Goal: Use online tool/utility: Utilize a website feature to perform a specific function

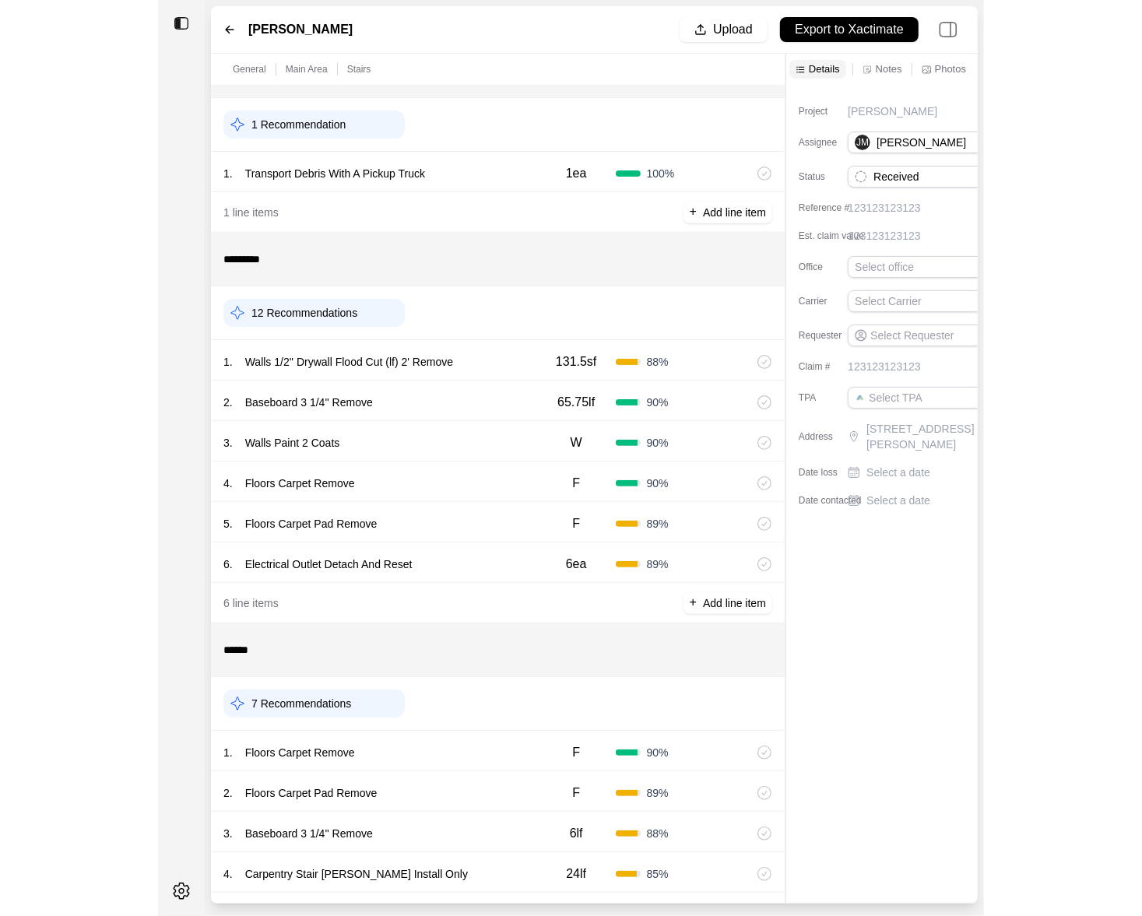
scroll to position [47, 0]
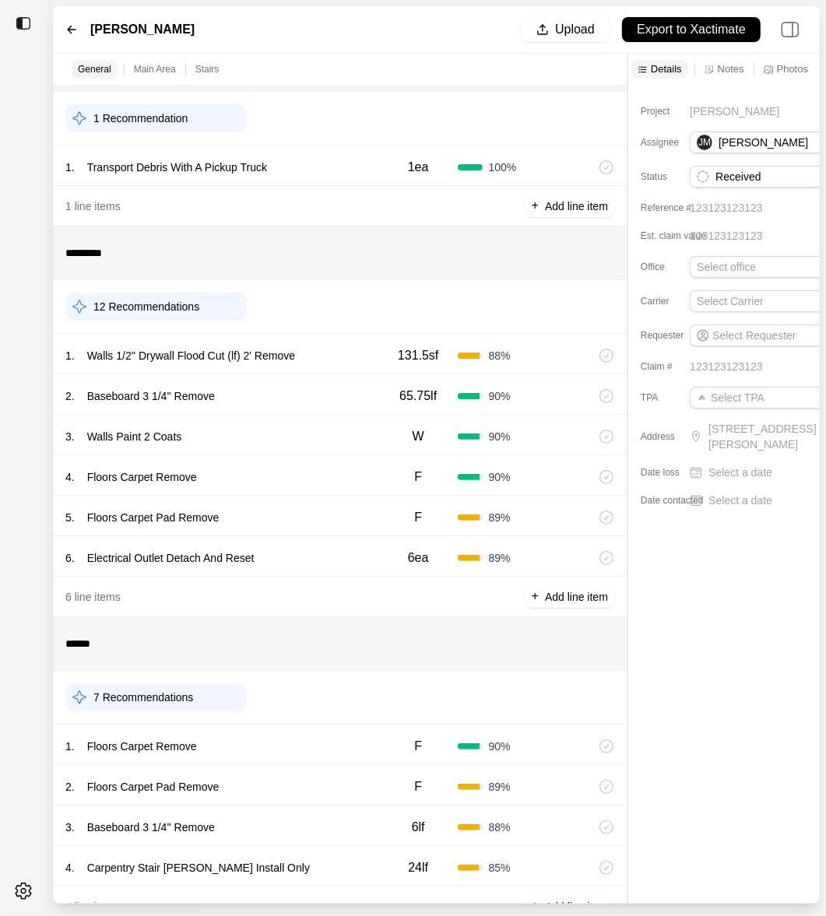
click at [350, 354] on div "1 . Walls 1/2'' Drywall Flood Cut (lf) 2' Remove" at bounding box center [222, 356] width 314 height 22
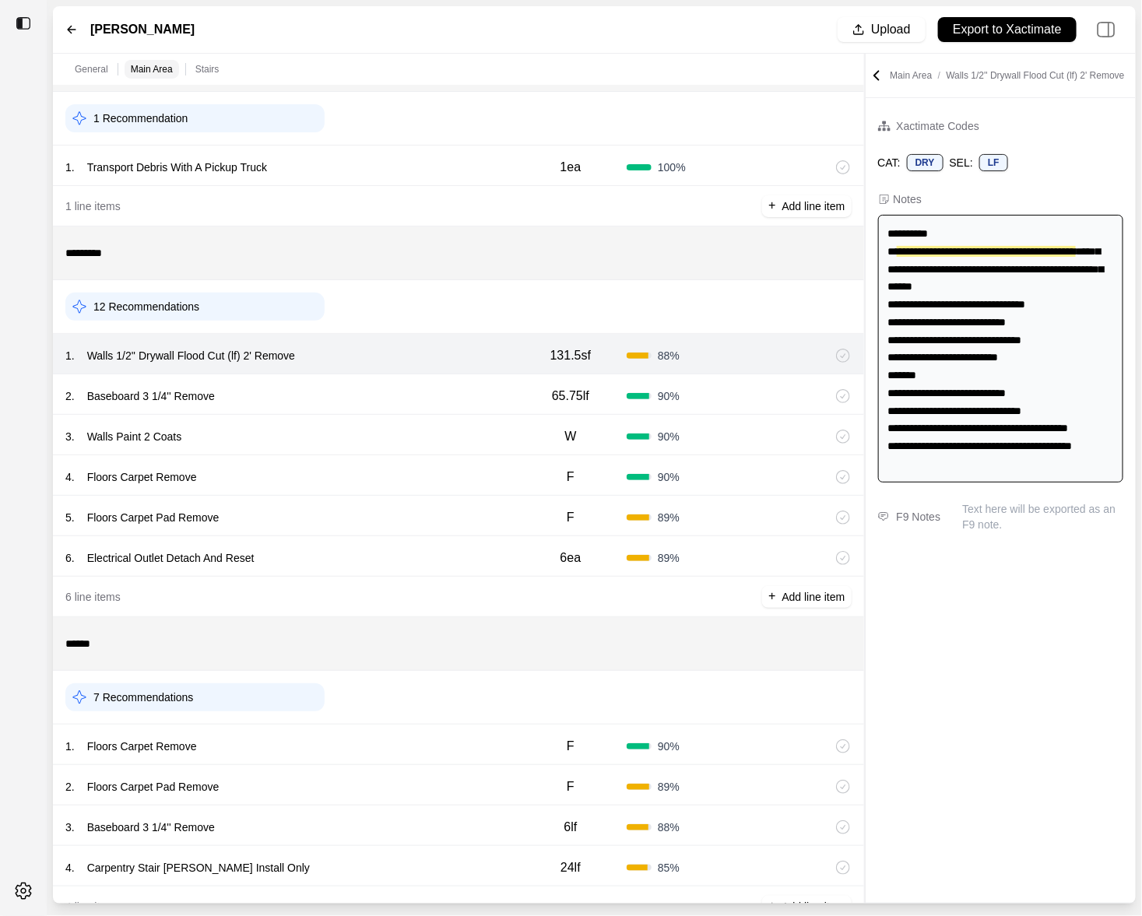
click at [431, 395] on div "2 . Baseboard 3 1/4'' Remove" at bounding box center [289, 396] width 449 height 22
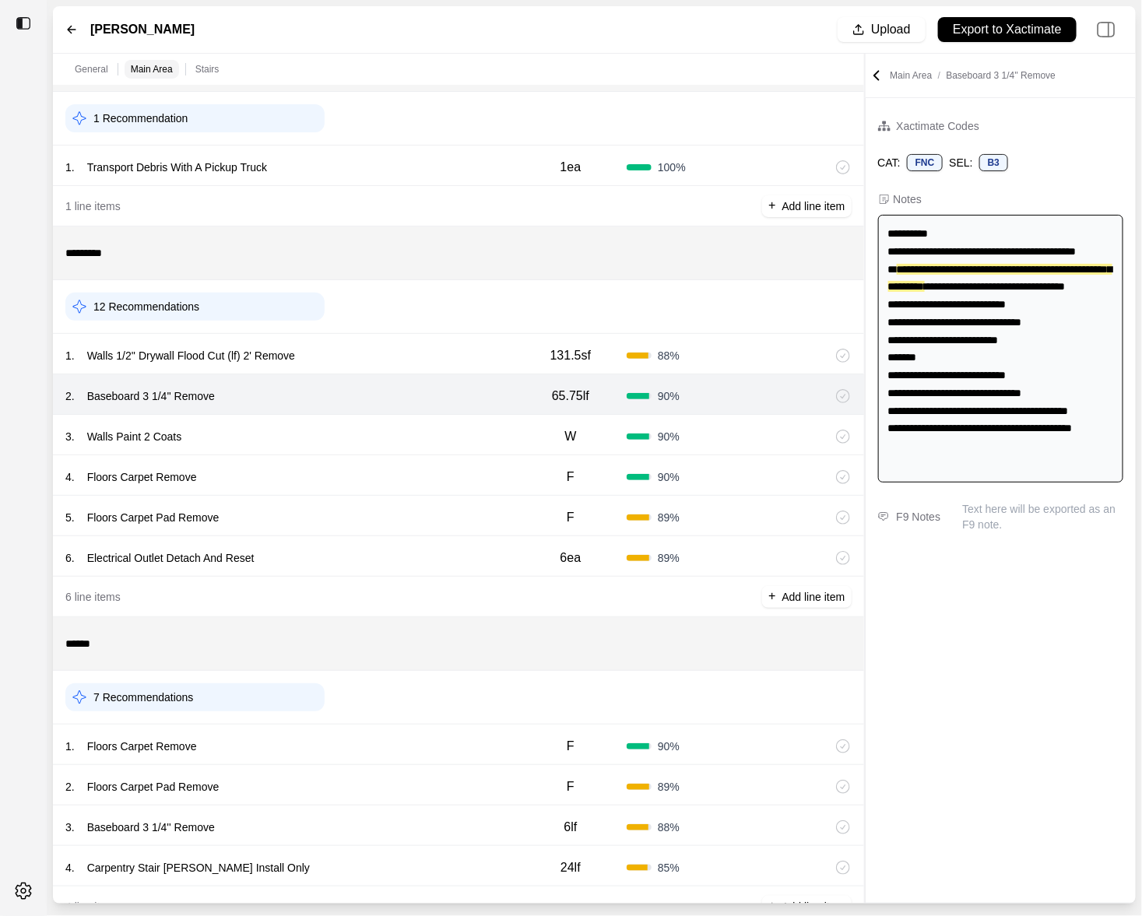
click at [426, 430] on div "3 . Walls Paint 2 Coats" at bounding box center [289, 437] width 449 height 22
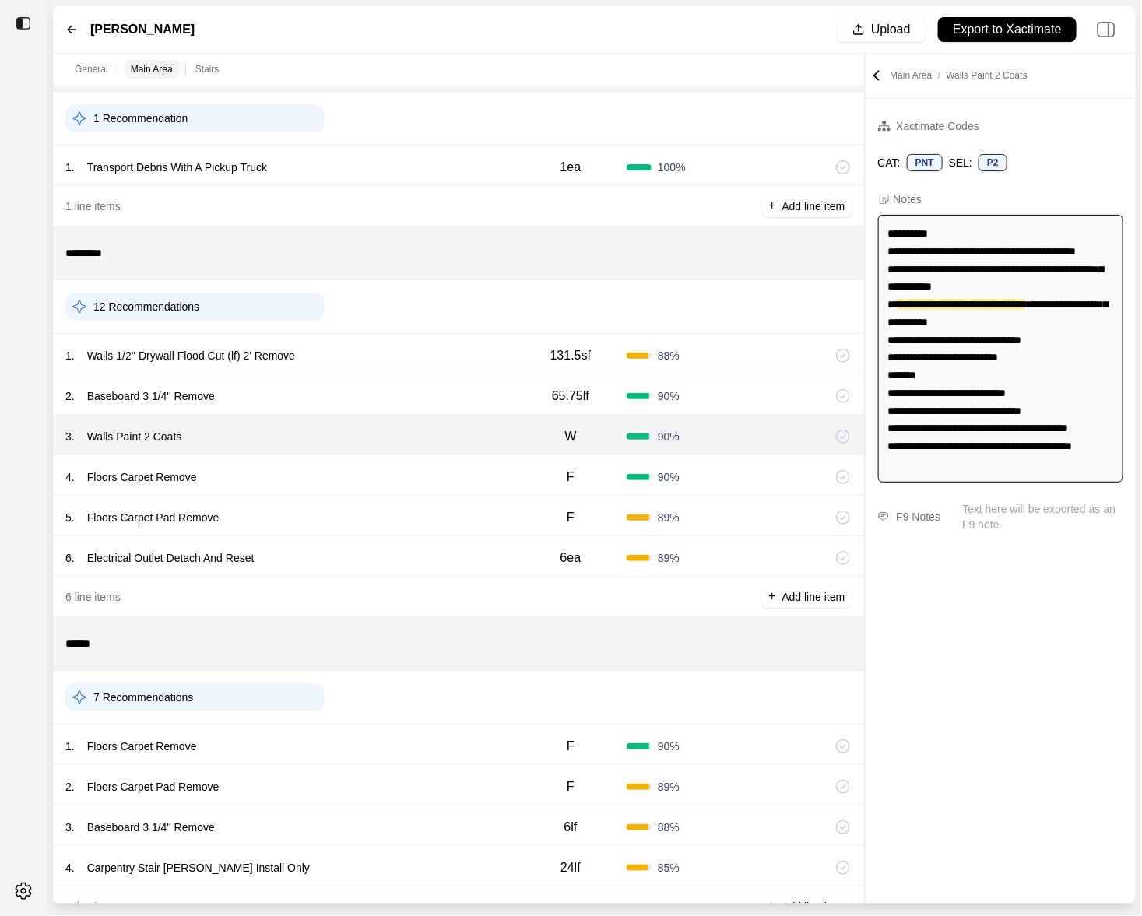
click at [412, 467] on div "4 . Floors Carpet Remove" at bounding box center [289, 477] width 449 height 22
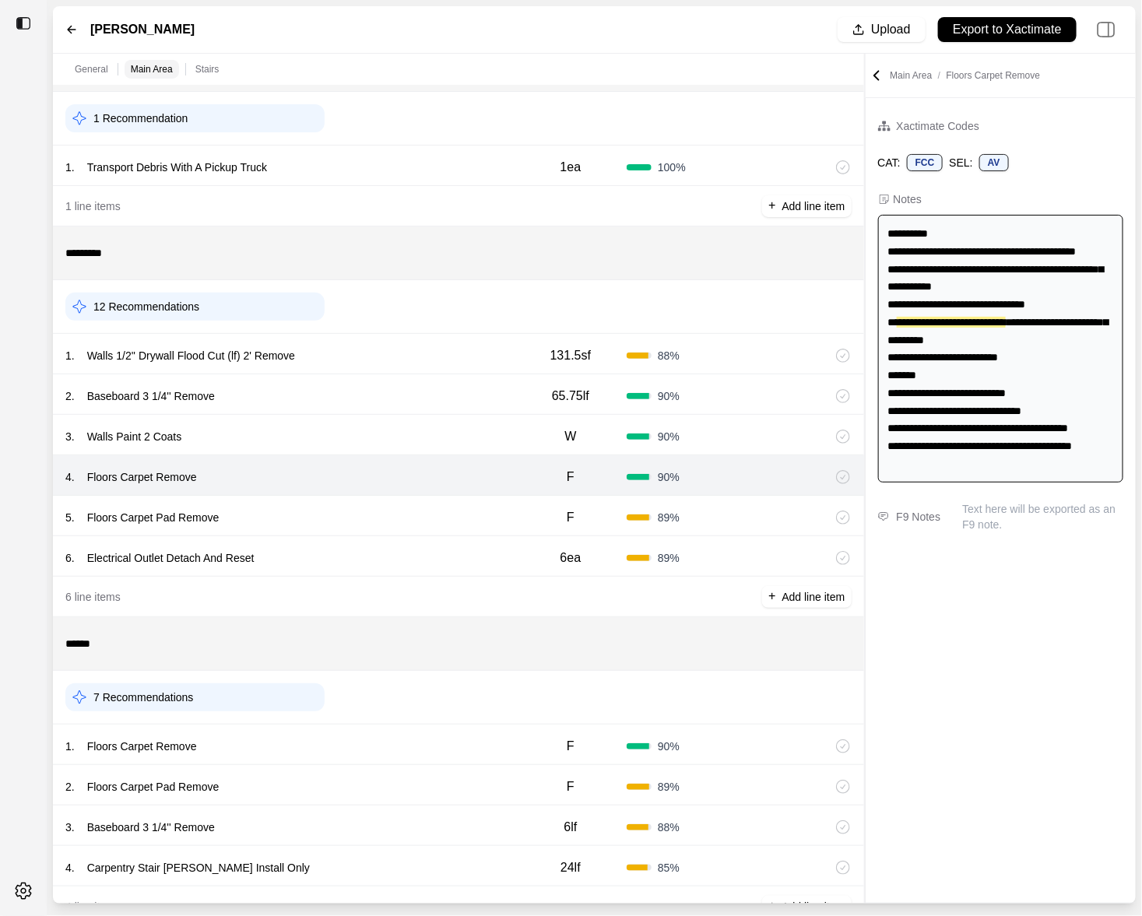
click at [395, 520] on div "5 . Floors Carpet Pad Remove" at bounding box center [289, 518] width 449 height 22
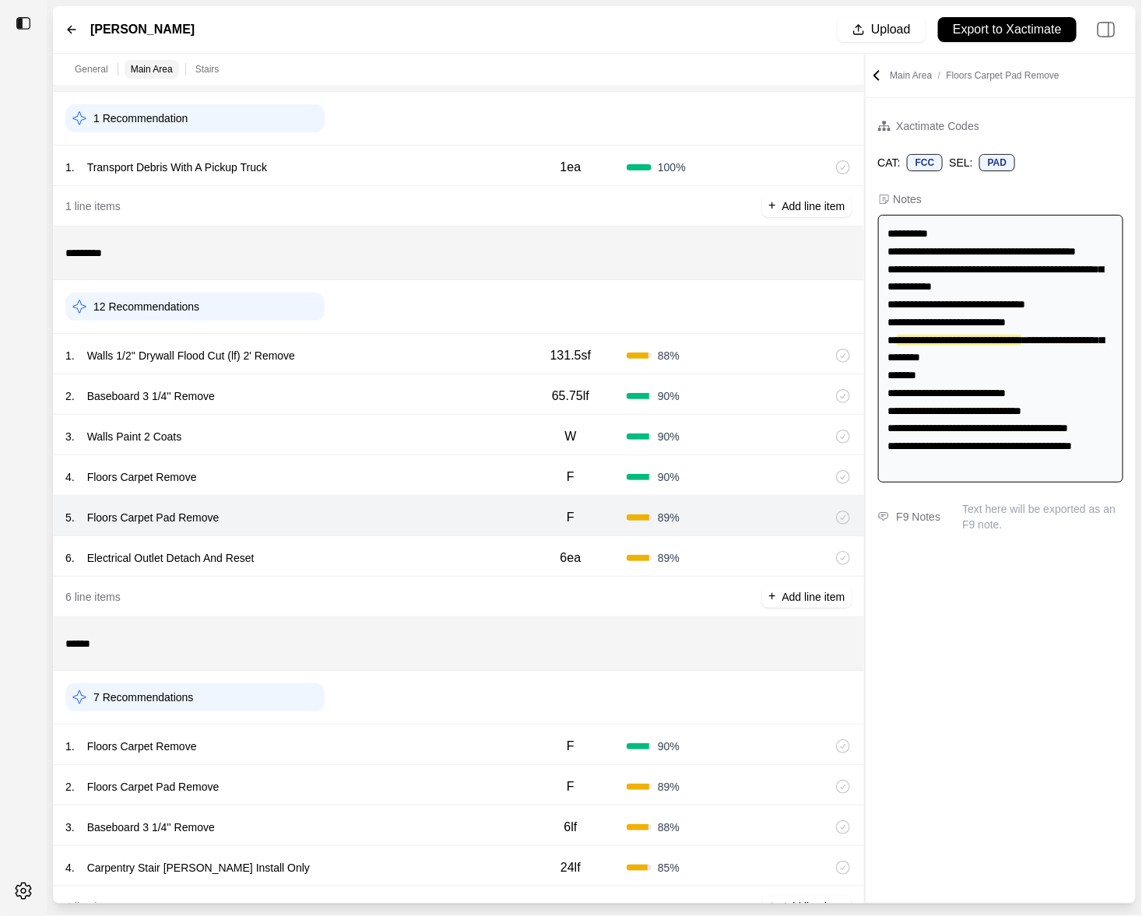
click at [391, 555] on div "6 . Electrical Outlet Detach And Reset" at bounding box center [289, 558] width 449 height 22
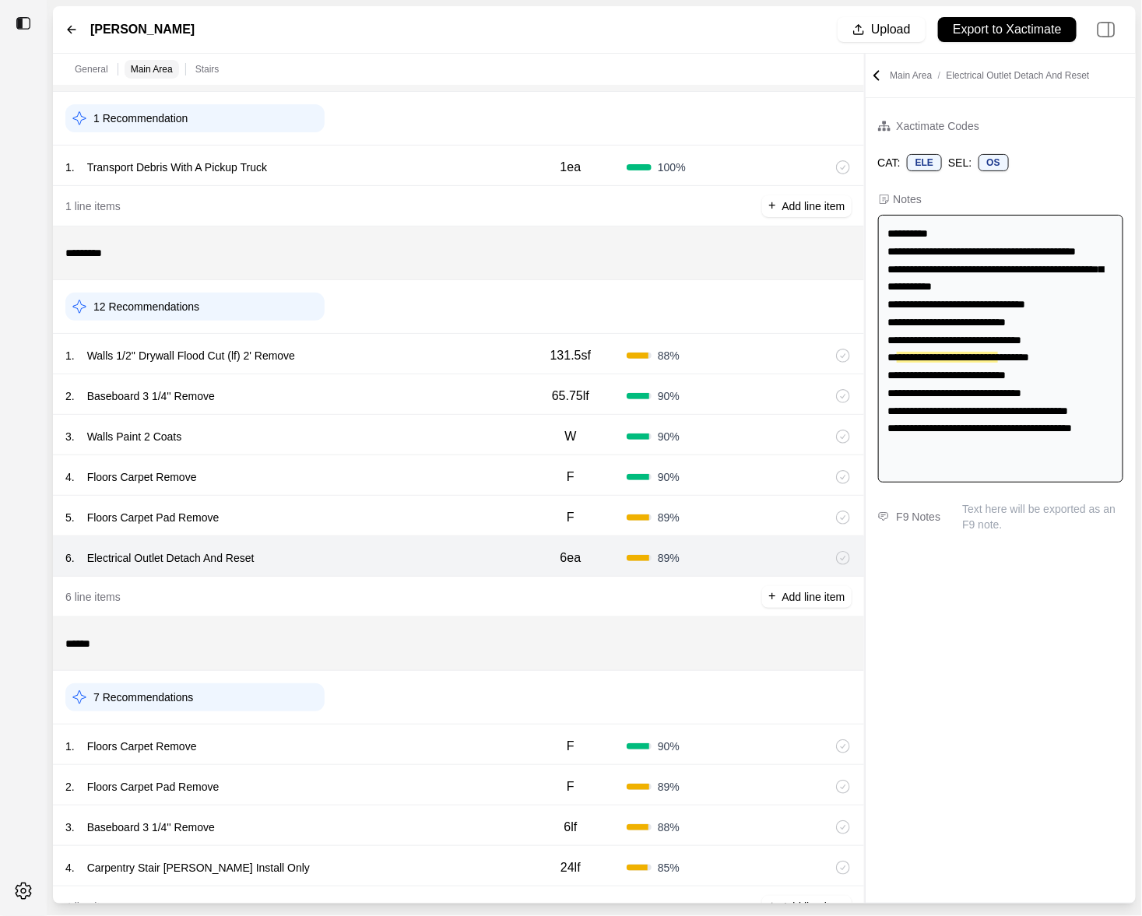
scroll to position [92, 0]
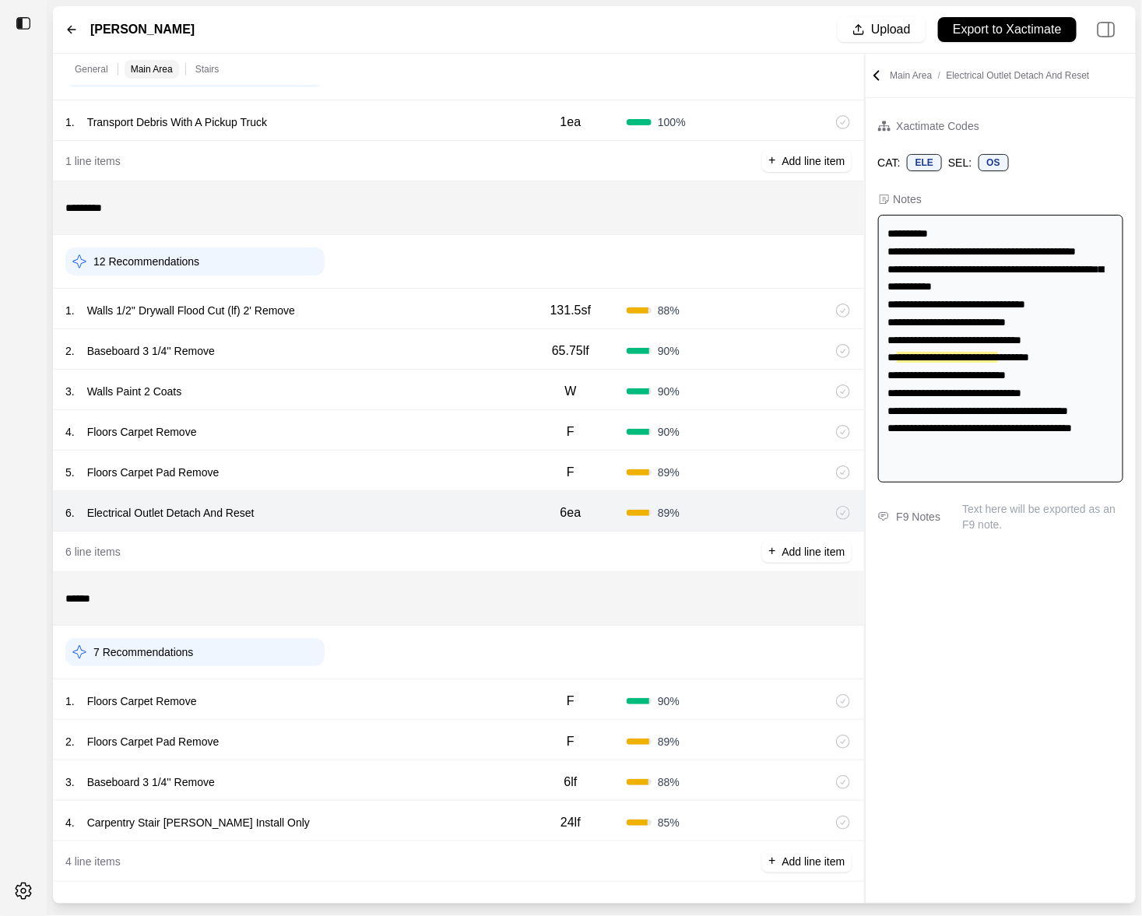
click at [369, 704] on div "1 . Floors Carpet Remove" at bounding box center [289, 701] width 449 height 22
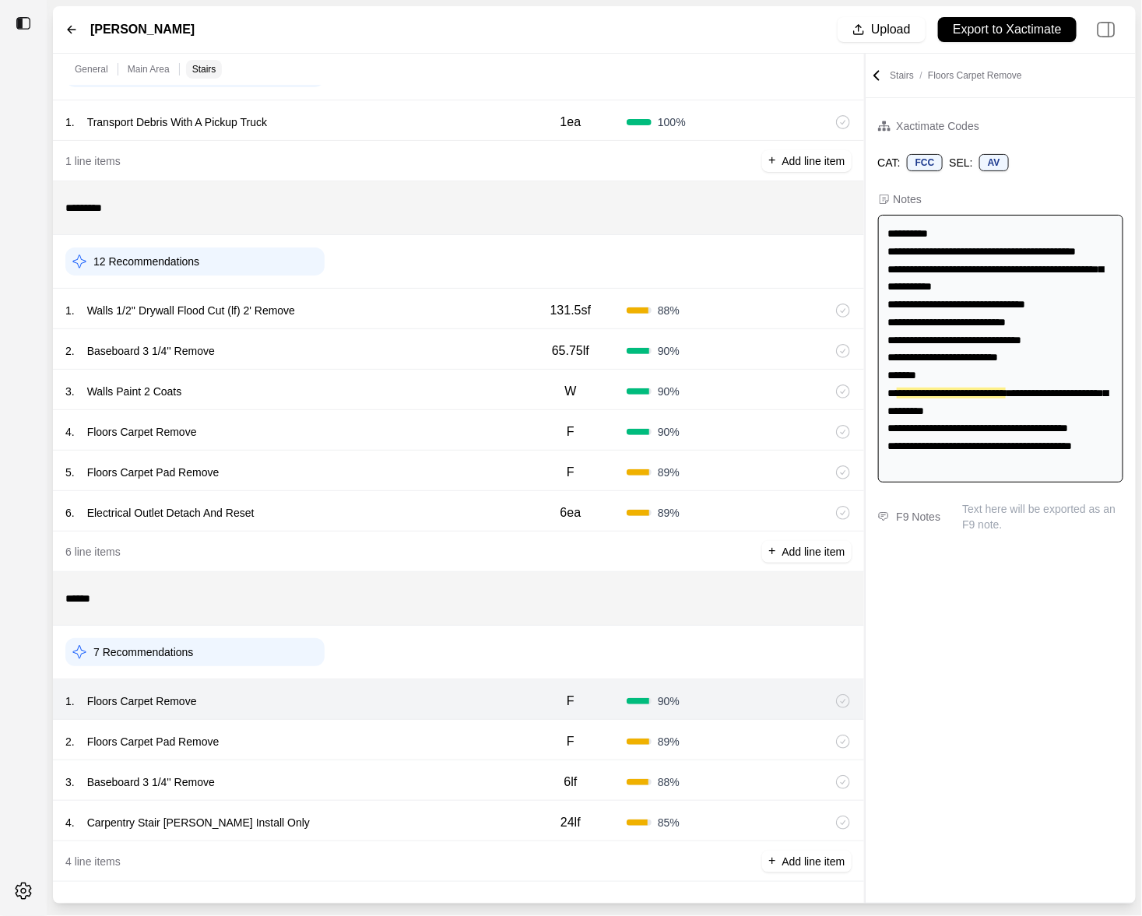
click at [369, 725] on div "2 . Floors Carpet Pad Remove F 89 %" at bounding box center [458, 740] width 811 height 40
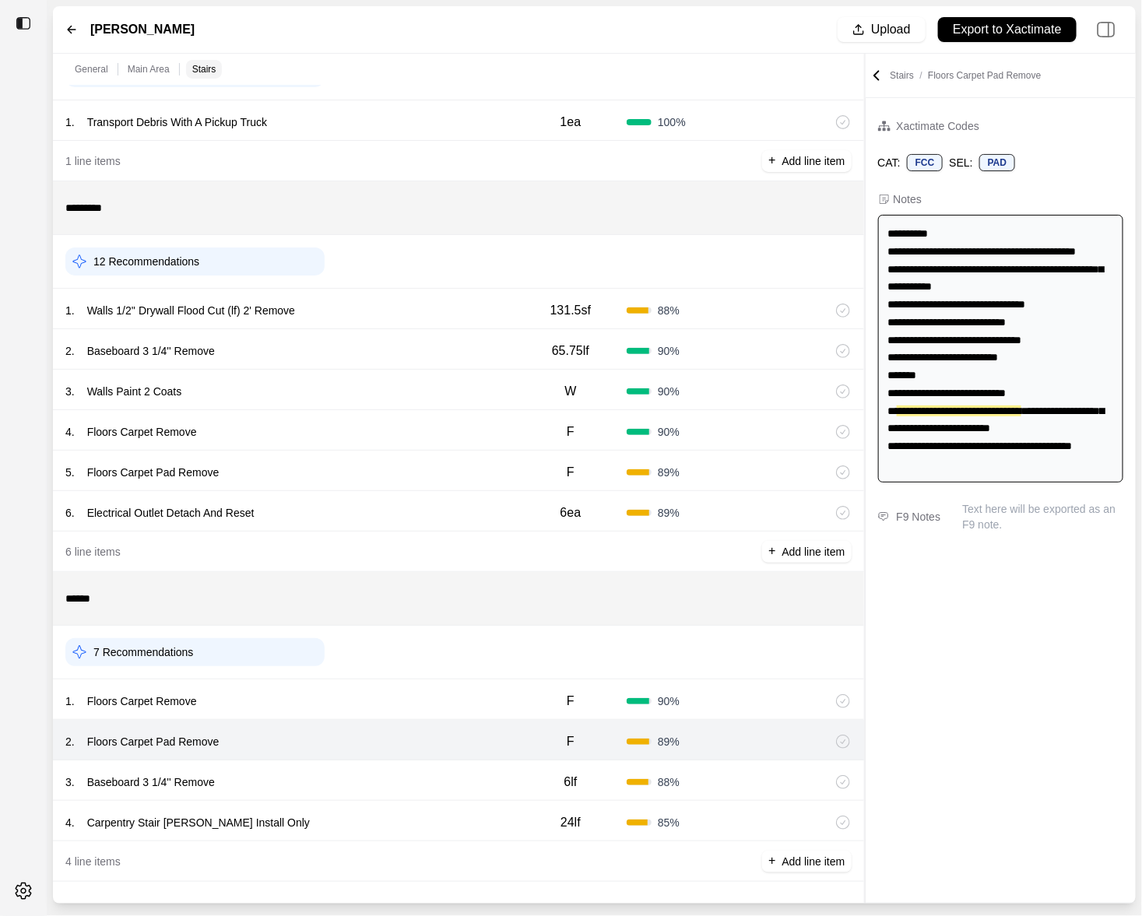
click at [372, 776] on div "3 . Baseboard 3 1/4'' Remove" at bounding box center [289, 782] width 449 height 22
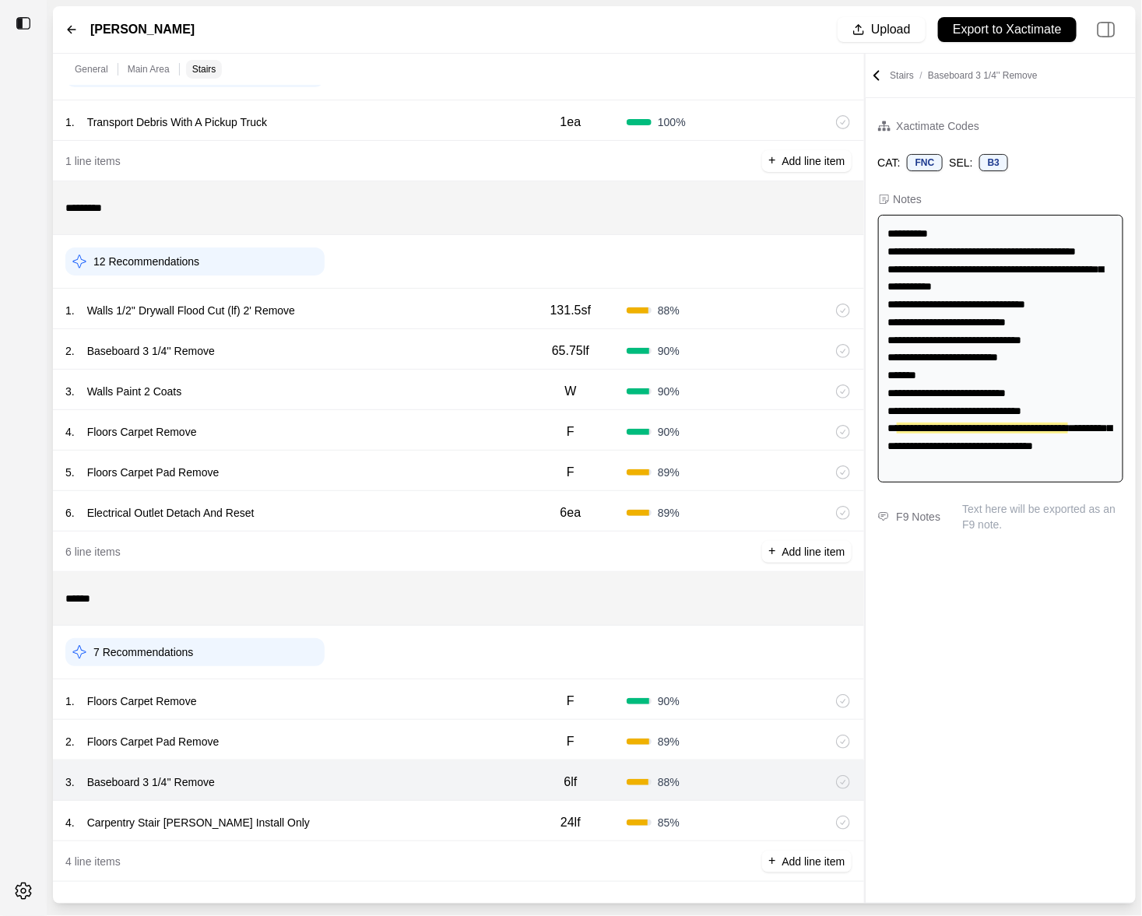
click at [374, 812] on div "4 . Carpentry Stair [PERSON_NAME] Install Only" at bounding box center [289, 823] width 449 height 22
select select
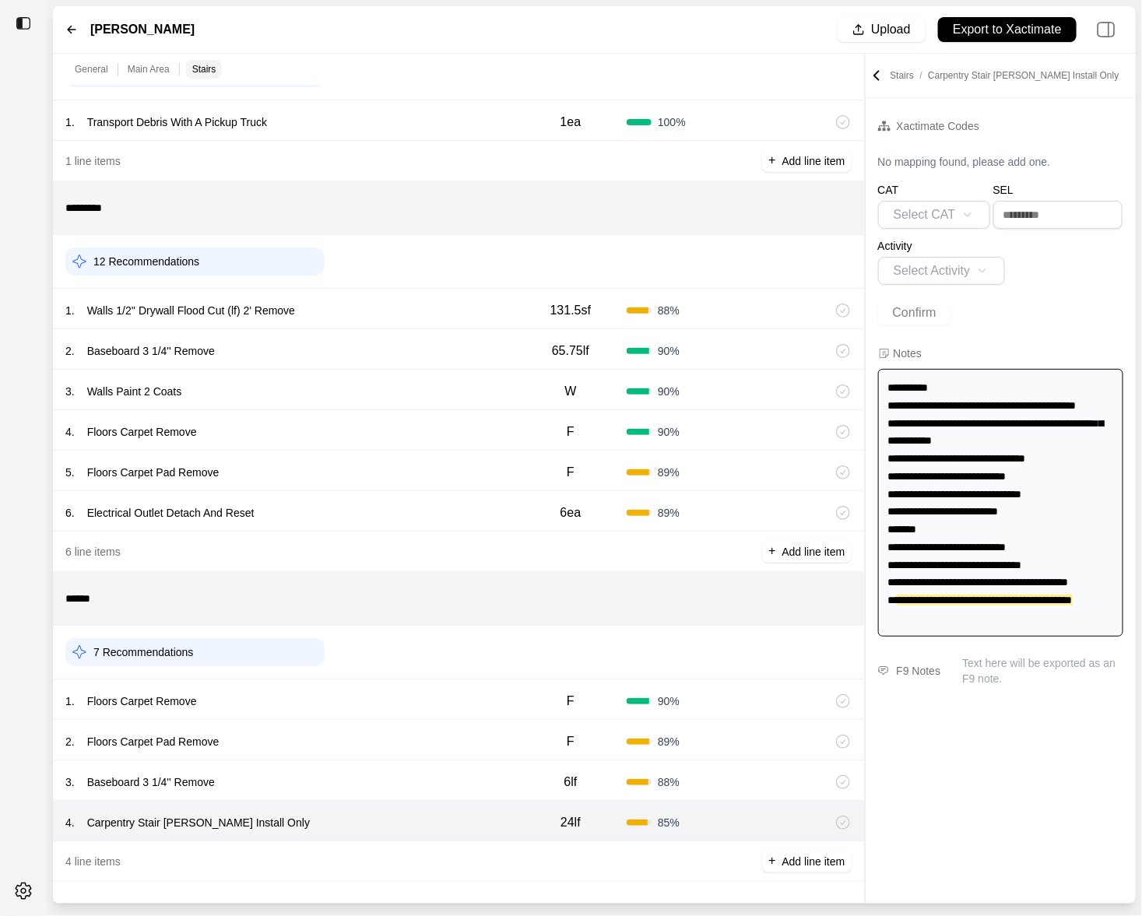
scroll to position [0, 0]
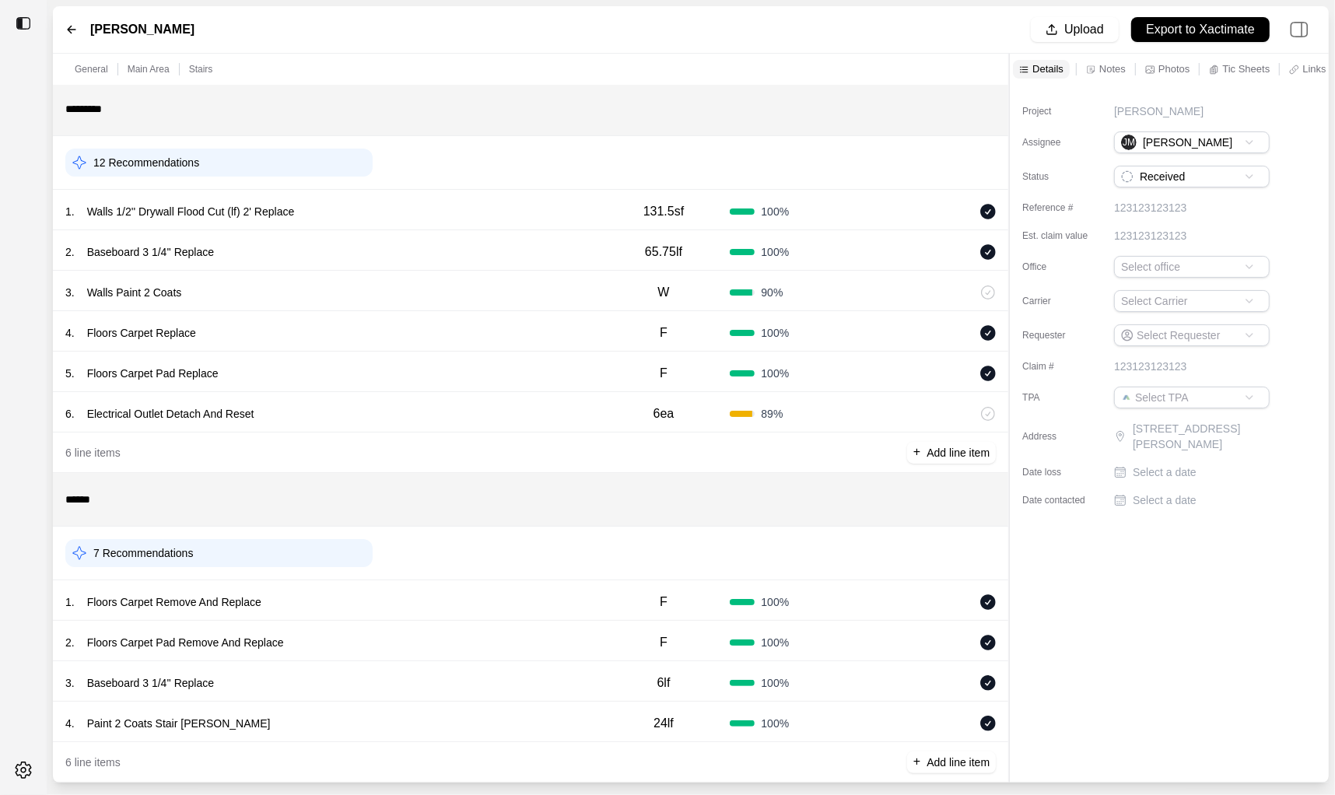
scroll to position [188, 0]
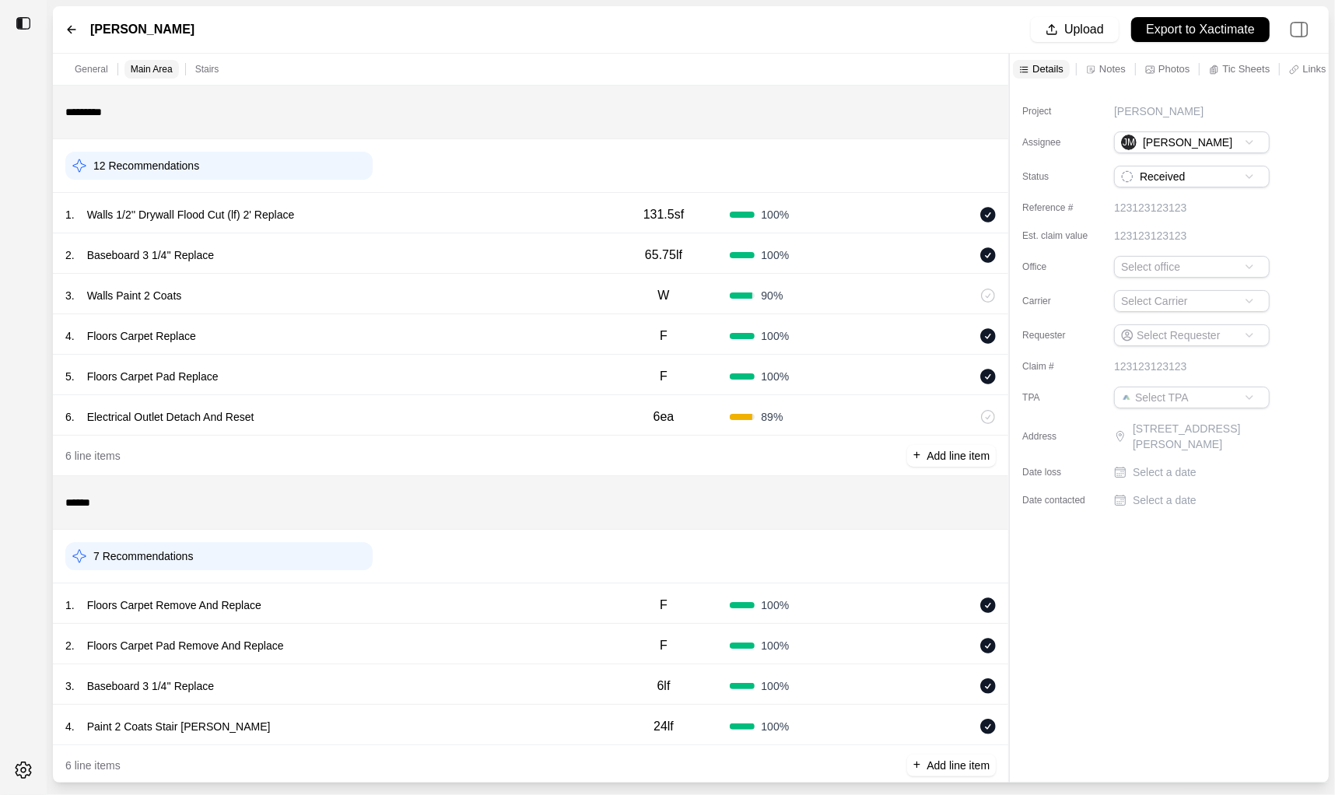
click at [419, 219] on div "1 . Walls 1/2'' Drywall Flood Cut (lf) 2' Replace" at bounding box center [331, 215] width 532 height 22
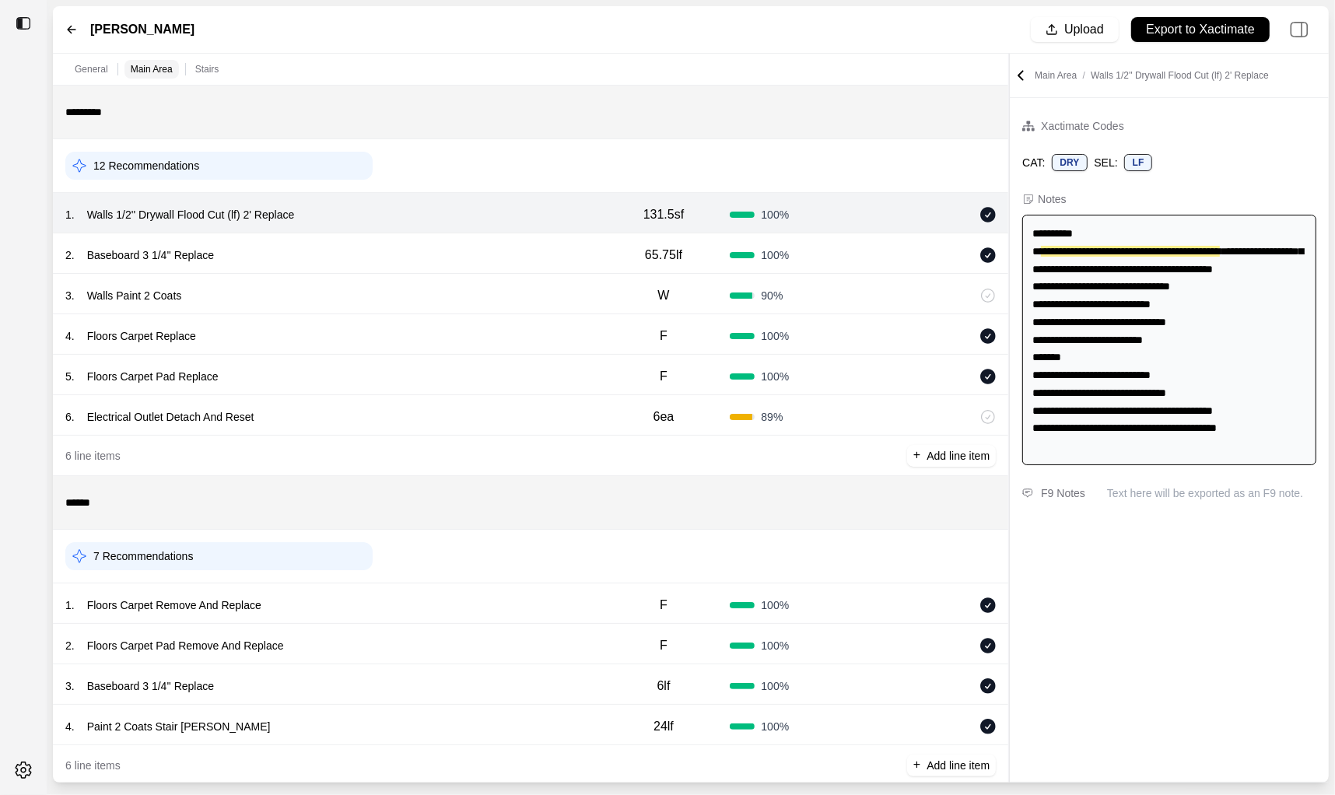
click at [412, 250] on div "2 . Baseboard 3 1/4'' Replace" at bounding box center [331, 255] width 532 height 22
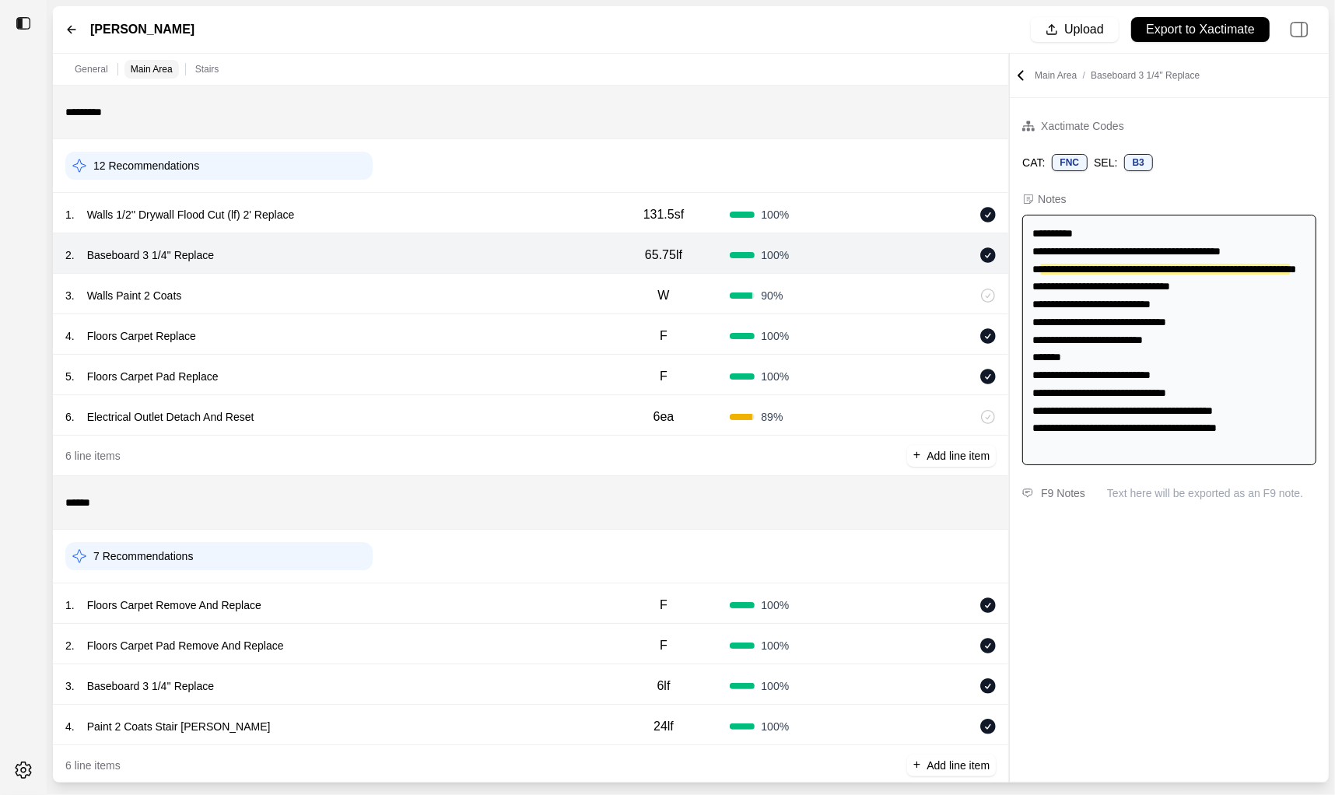
click at [403, 290] on div "3 . Walls Paint 2 Coats" at bounding box center [331, 296] width 532 height 22
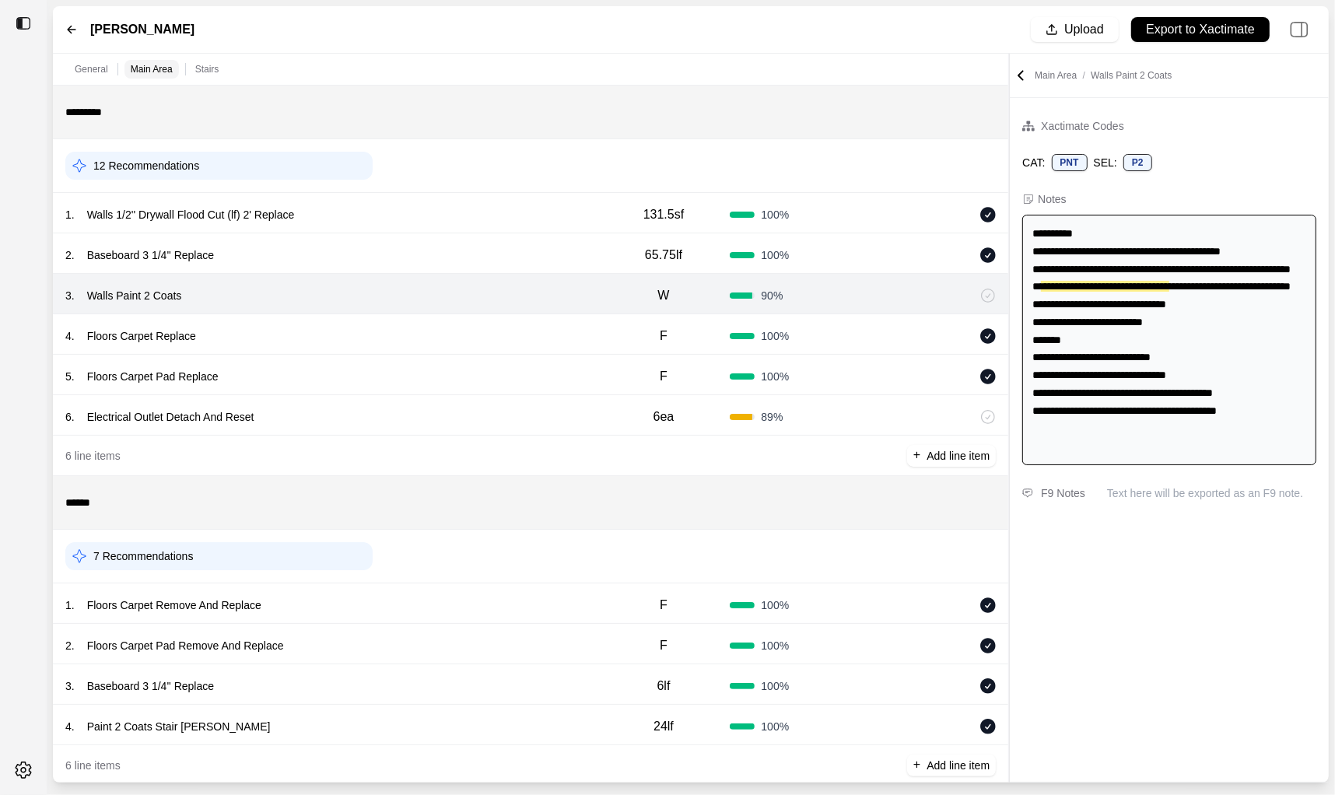
click at [400, 322] on div "4 . Floors Carpet Replace F 100 %" at bounding box center [531, 334] width 956 height 40
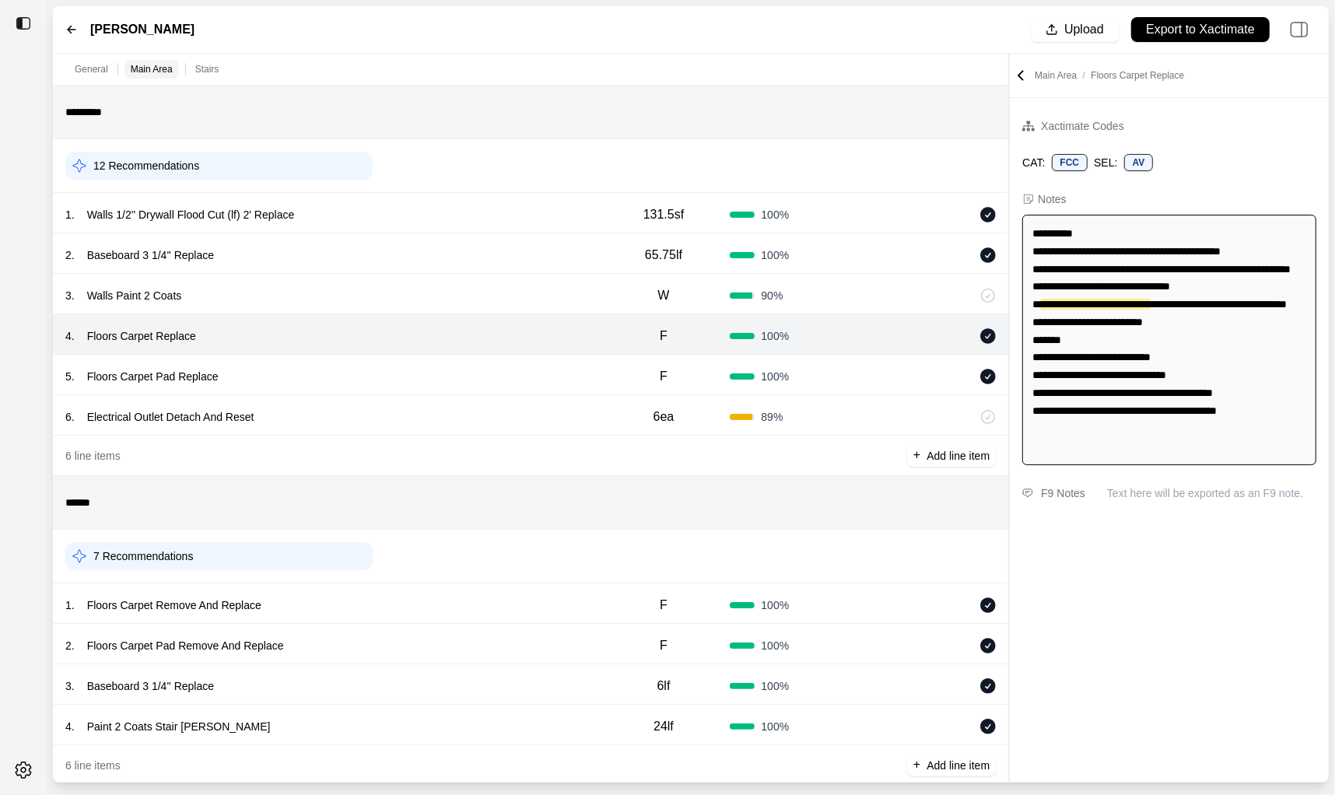
click at [387, 391] on div "5 . Floors Carpet Pad Replace F 100 %" at bounding box center [531, 375] width 956 height 40
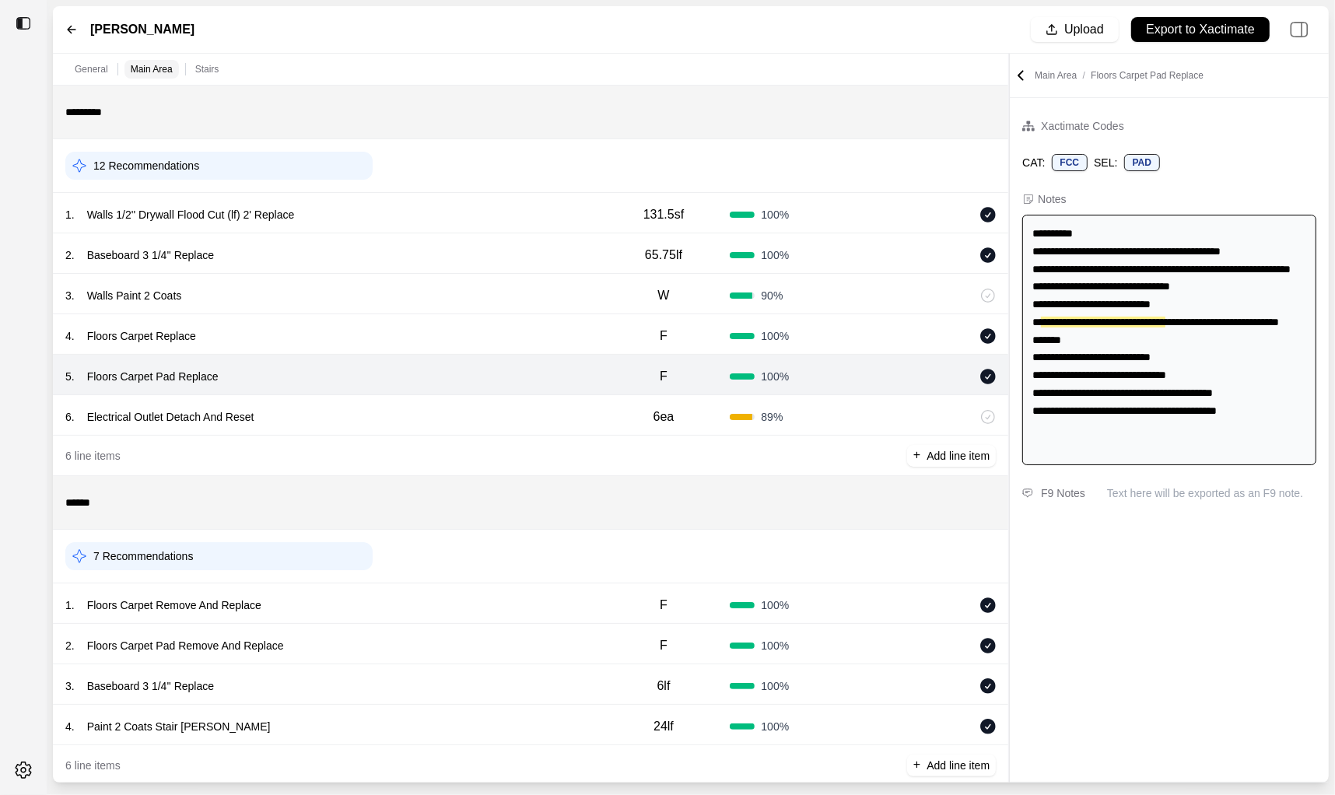
click at [355, 615] on div "1 . Floors Carpet Remove And Replace" at bounding box center [331, 606] width 532 height 22
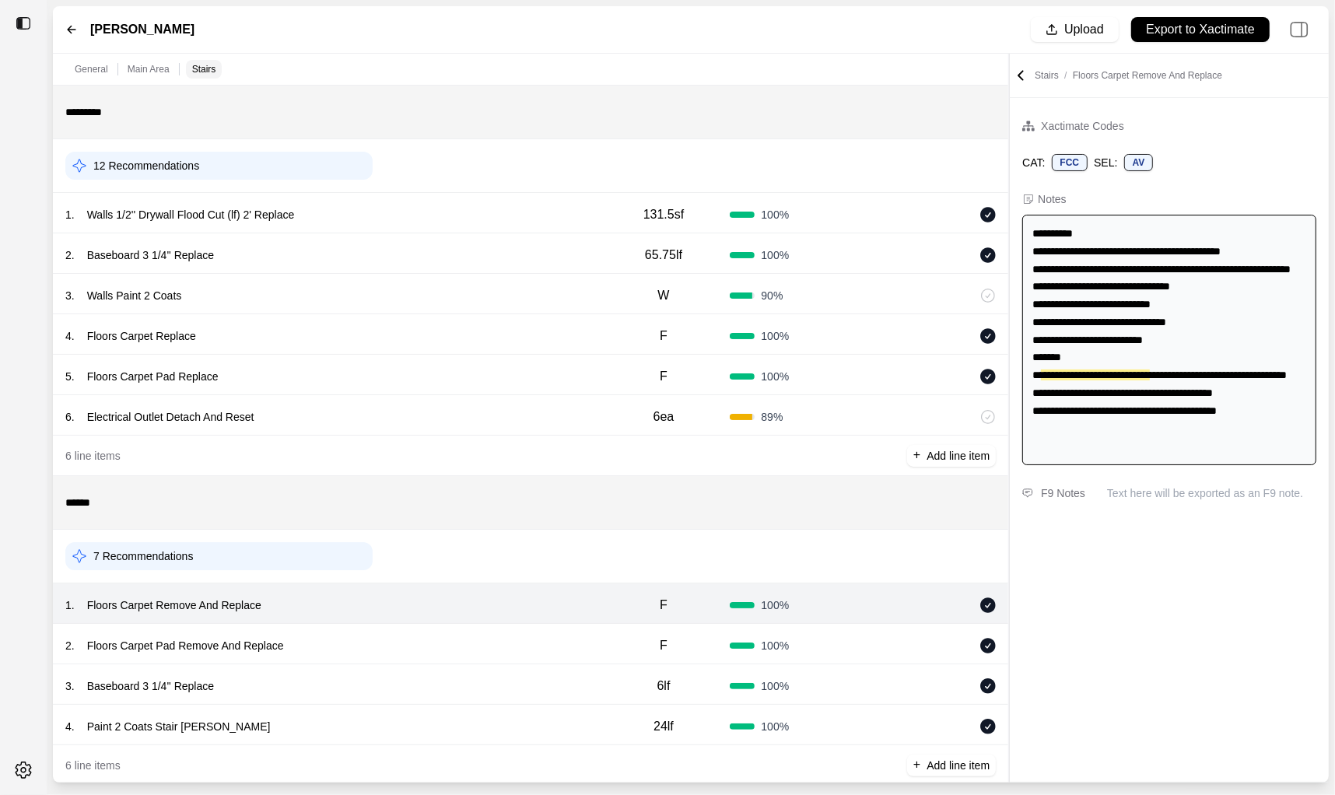
click at [355, 661] on div "2 . Floors Carpet Pad Remove And Replace F 100 %" at bounding box center [531, 644] width 956 height 40
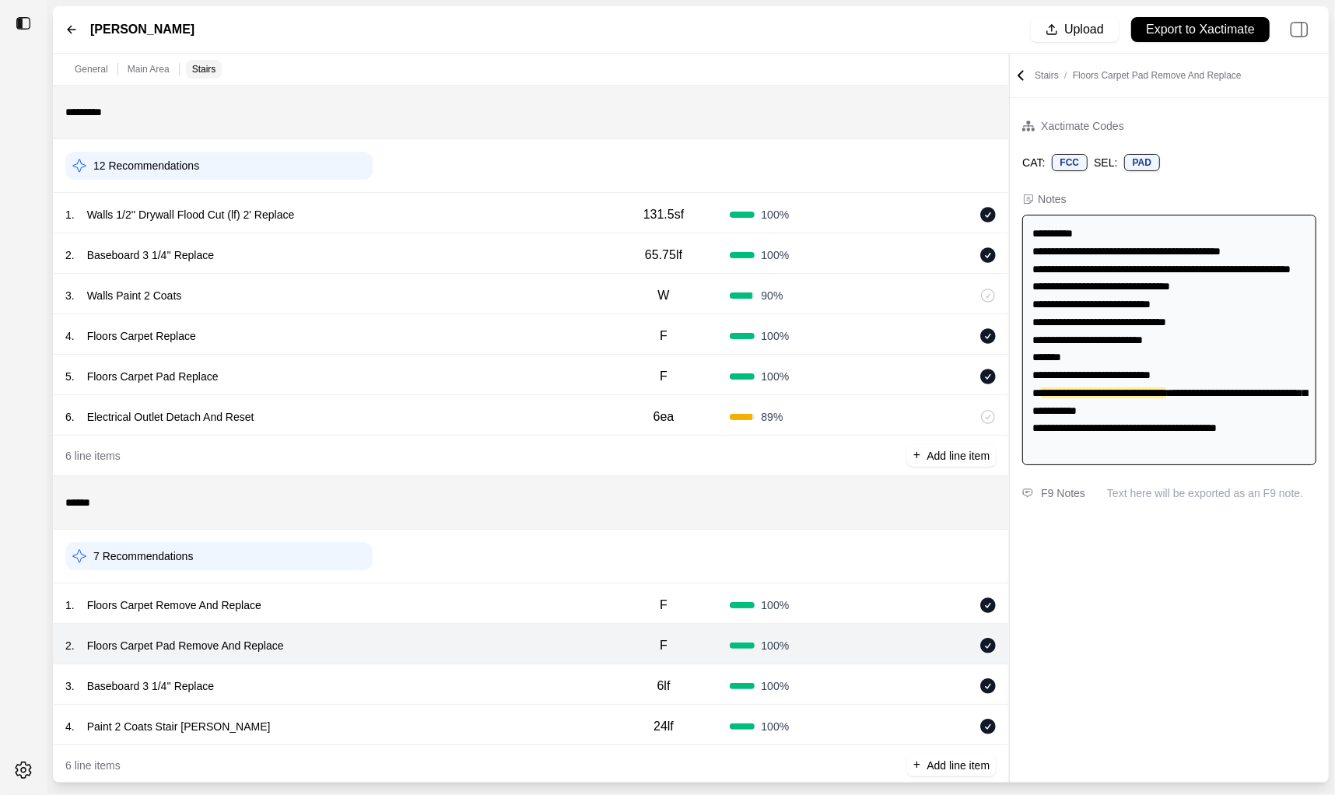
scroll to position [216, 0]
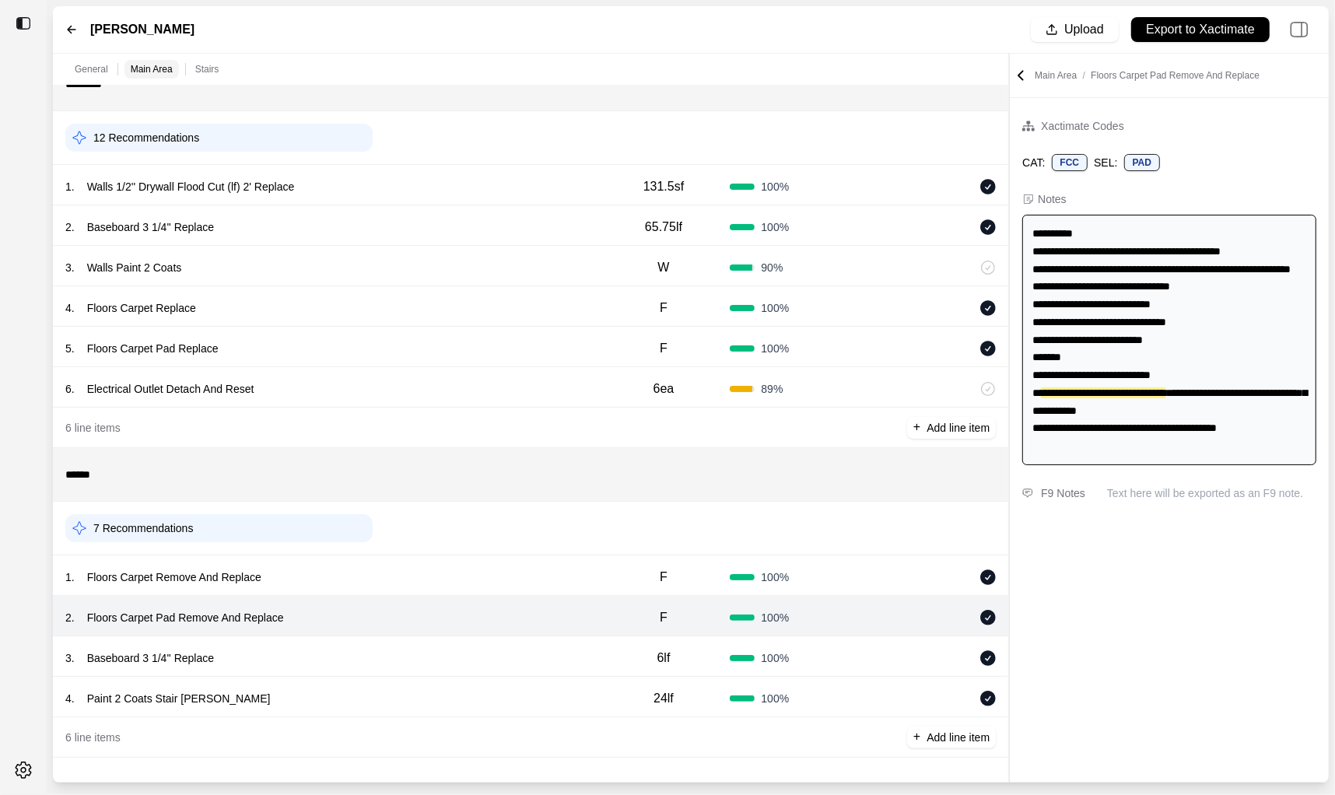
click at [355, 661] on div "3 . Baseboard 3 1/4'' Replace" at bounding box center [331, 659] width 532 height 22
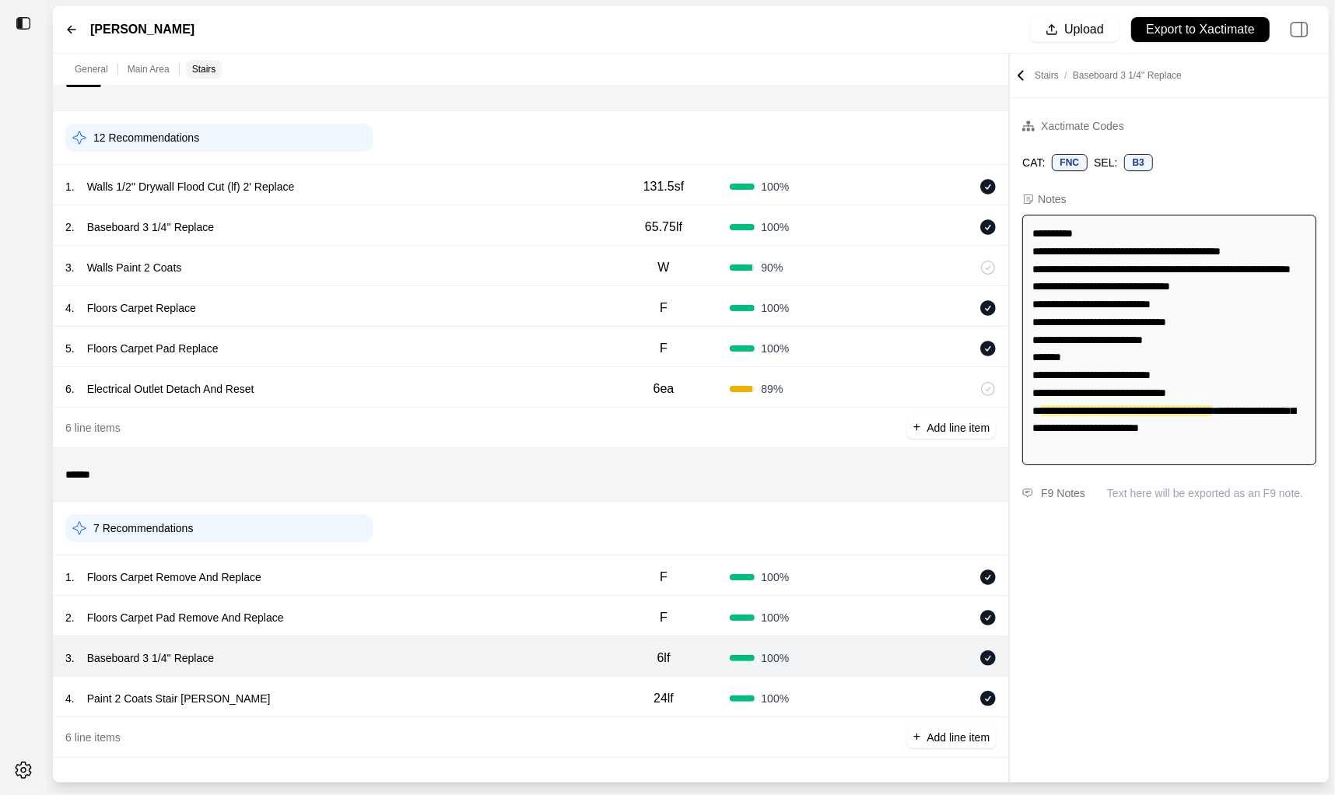
click at [355, 720] on div "6 line items + Add line item" at bounding box center [531, 738] width 956 height 40
click at [356, 703] on div "4 . Paint 2 Coats Stair Stringer" at bounding box center [331, 699] width 532 height 22
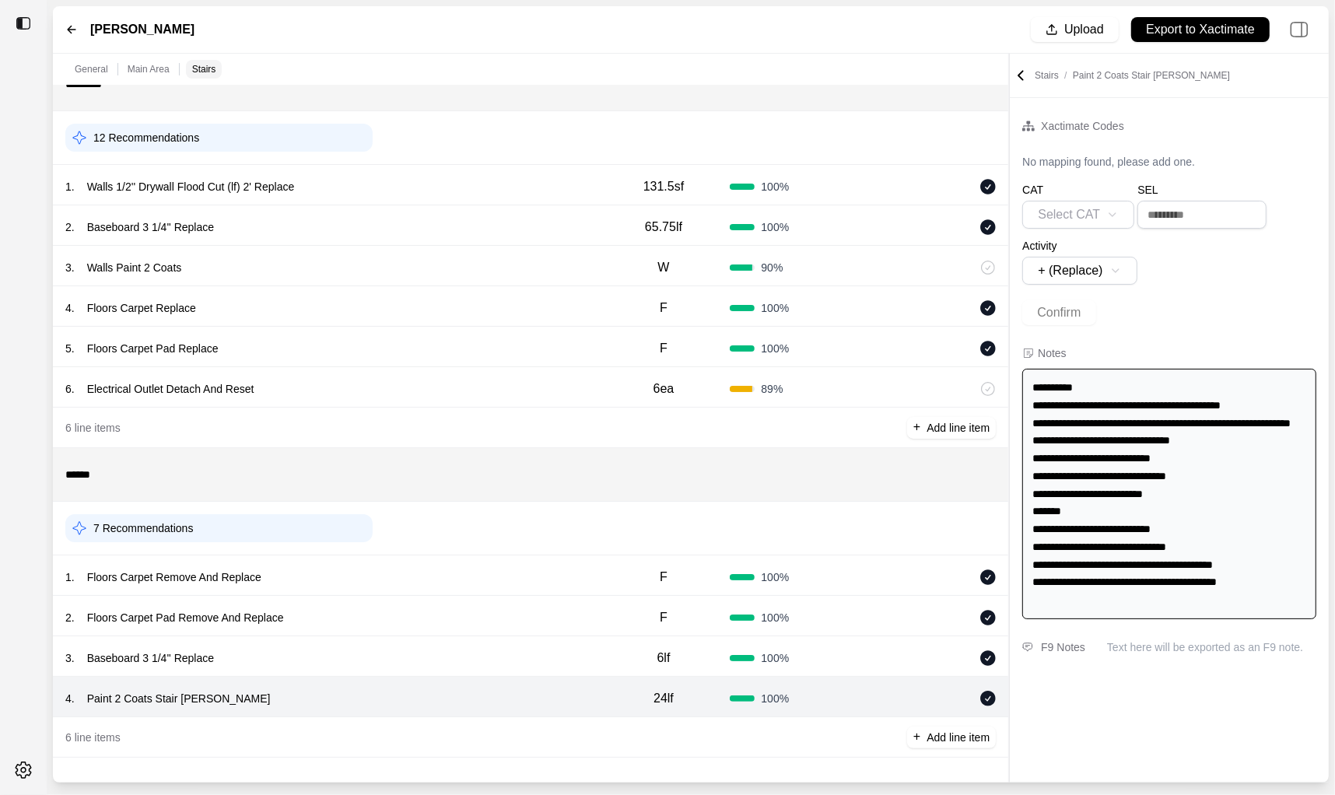
click at [363, 648] on div "3 . Baseboard 3 1/4'' Replace" at bounding box center [331, 659] width 532 height 22
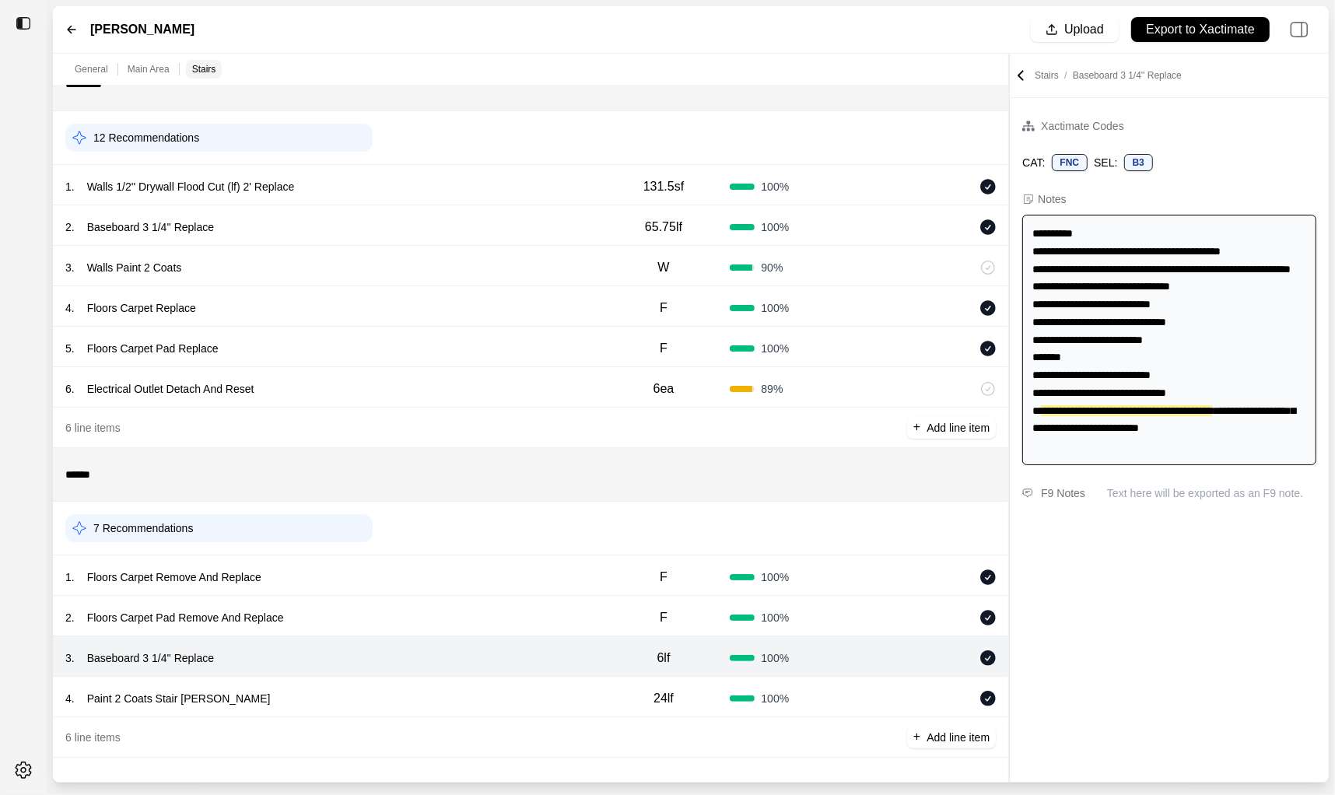
click at [363, 704] on div "4 . Paint 2 Coats Stair Stringer" at bounding box center [331, 699] width 532 height 22
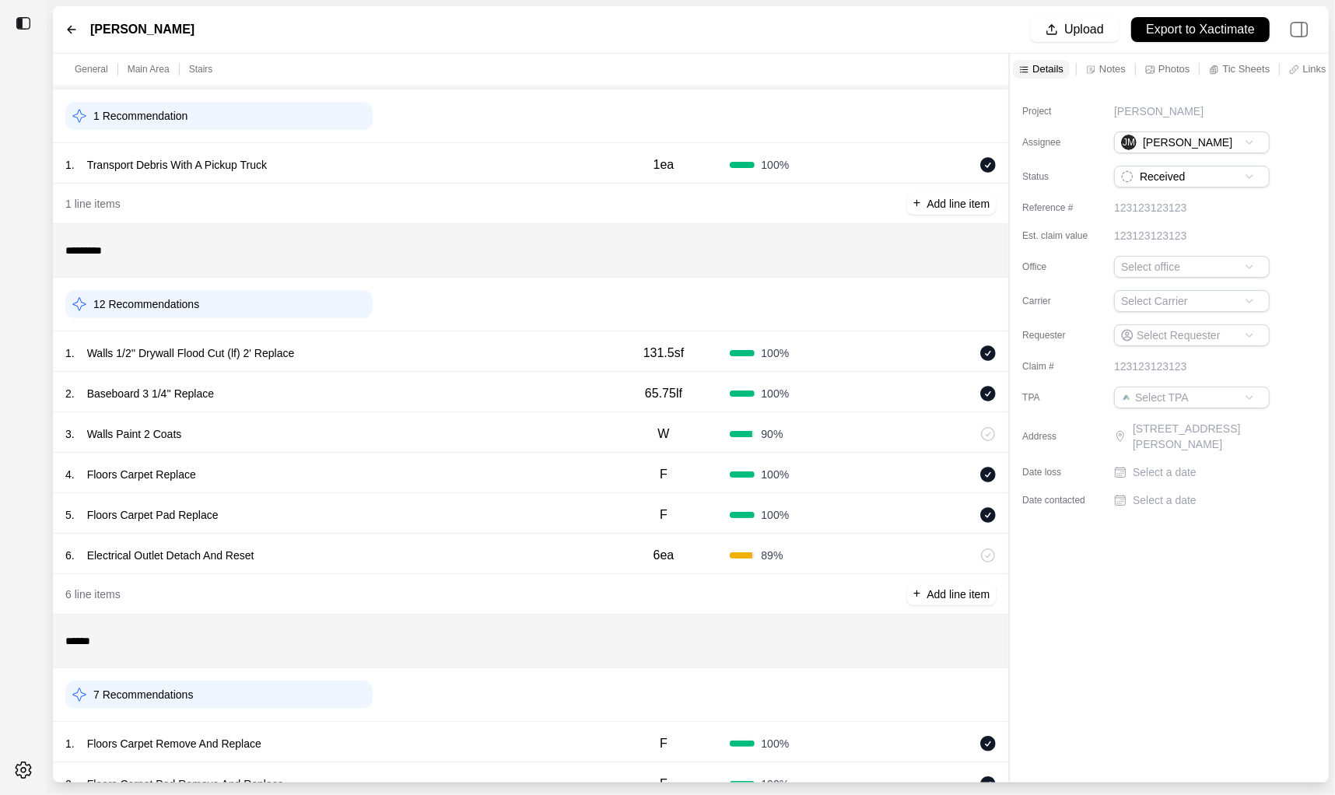
scroll to position [58, 0]
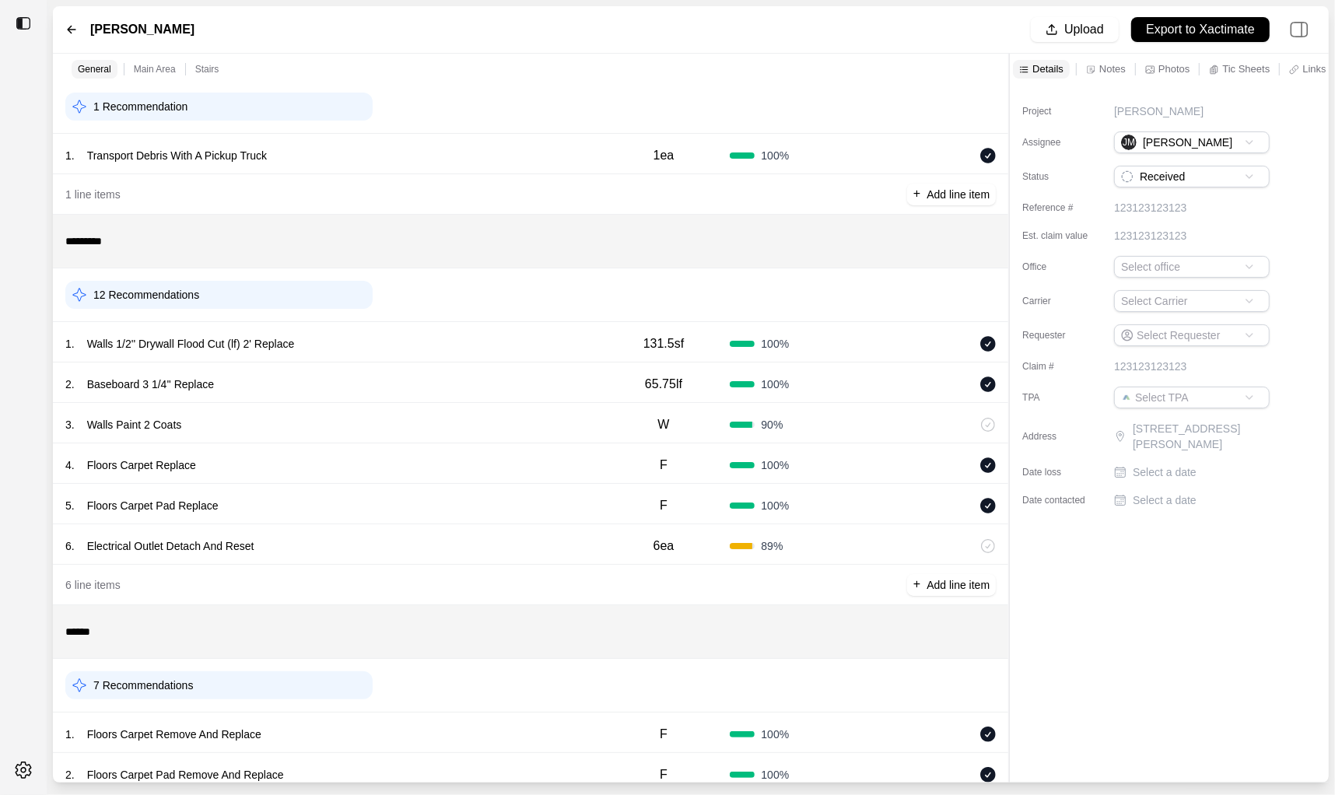
click at [514, 337] on div "1 . Walls 1/2'' Drywall Flood Cut (lf) 2' Replace" at bounding box center [331, 344] width 532 height 22
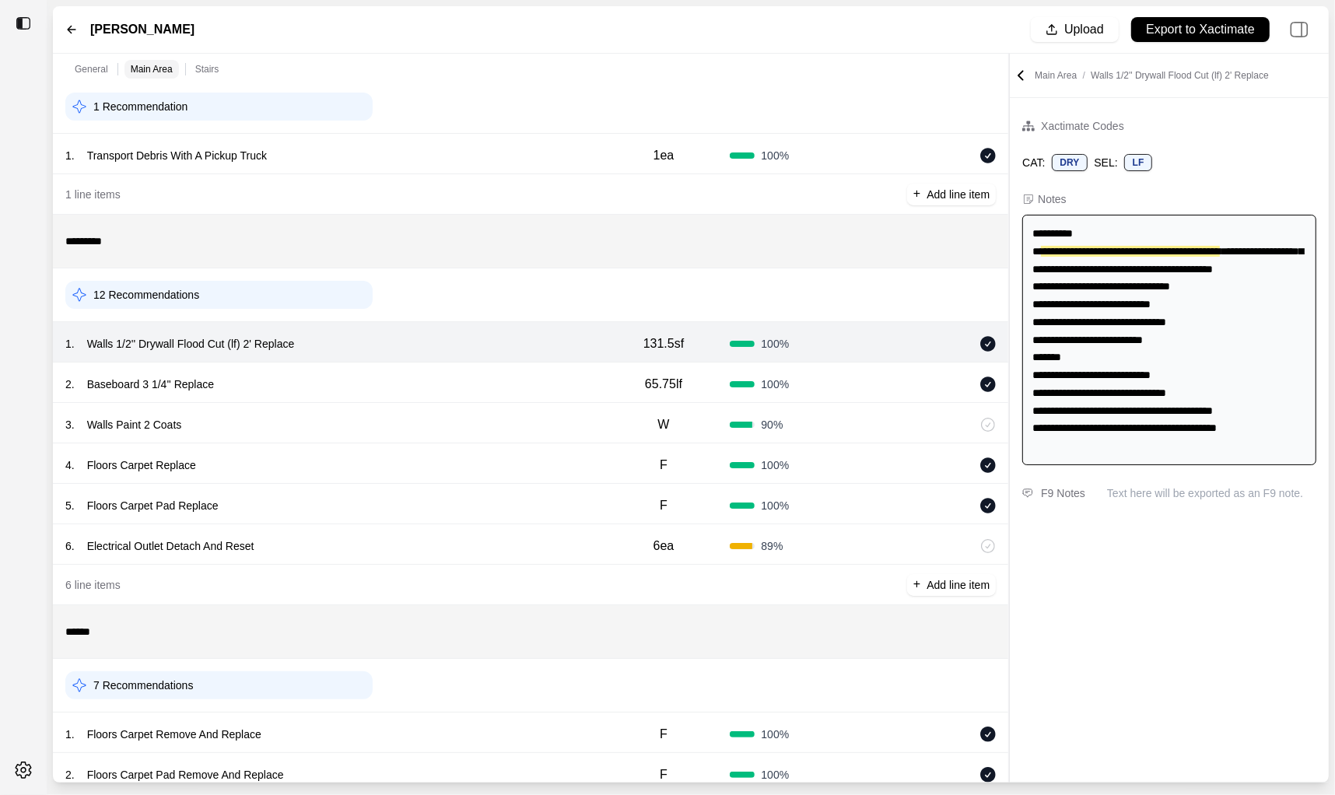
scroll to position [216, 0]
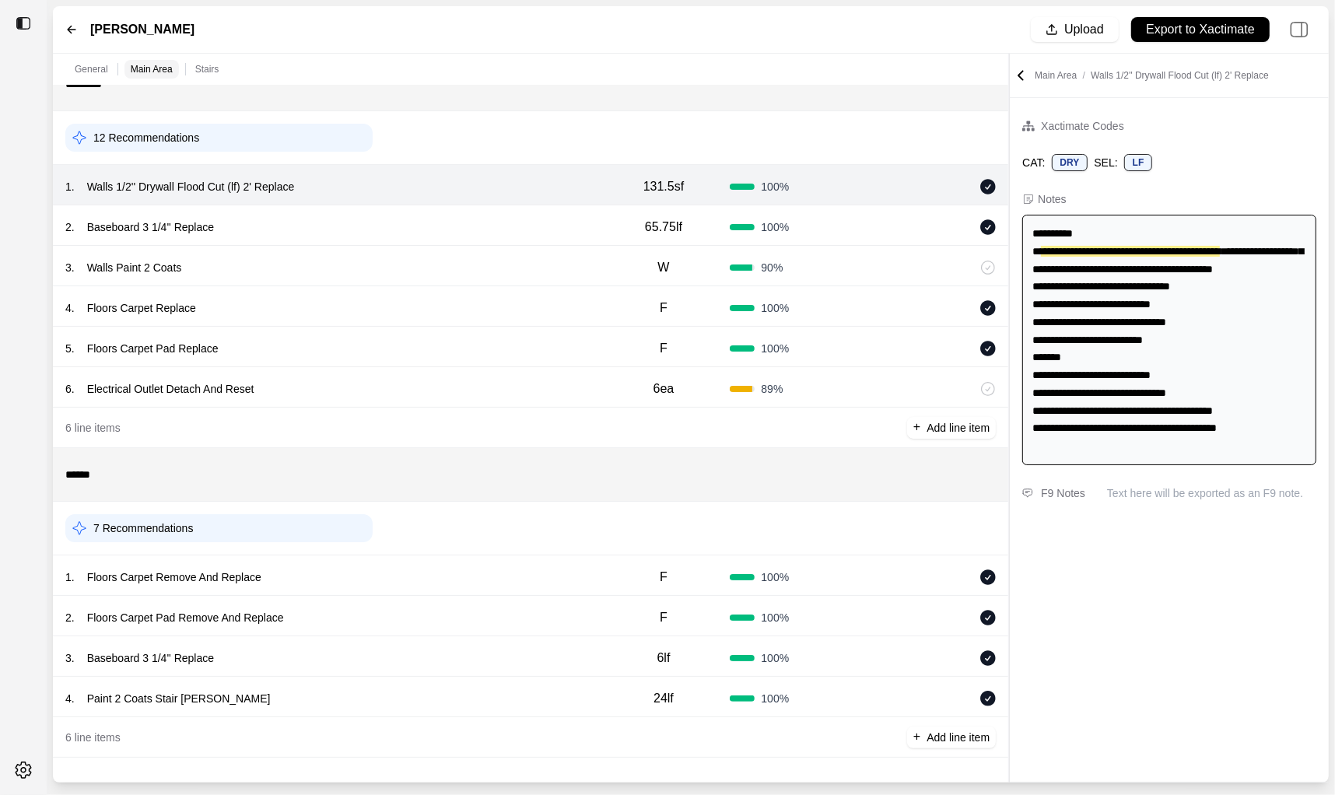
click at [428, 683] on div "4 . Paint 2 Coats Stair Stringer 24lf 100 %" at bounding box center [531, 697] width 956 height 40
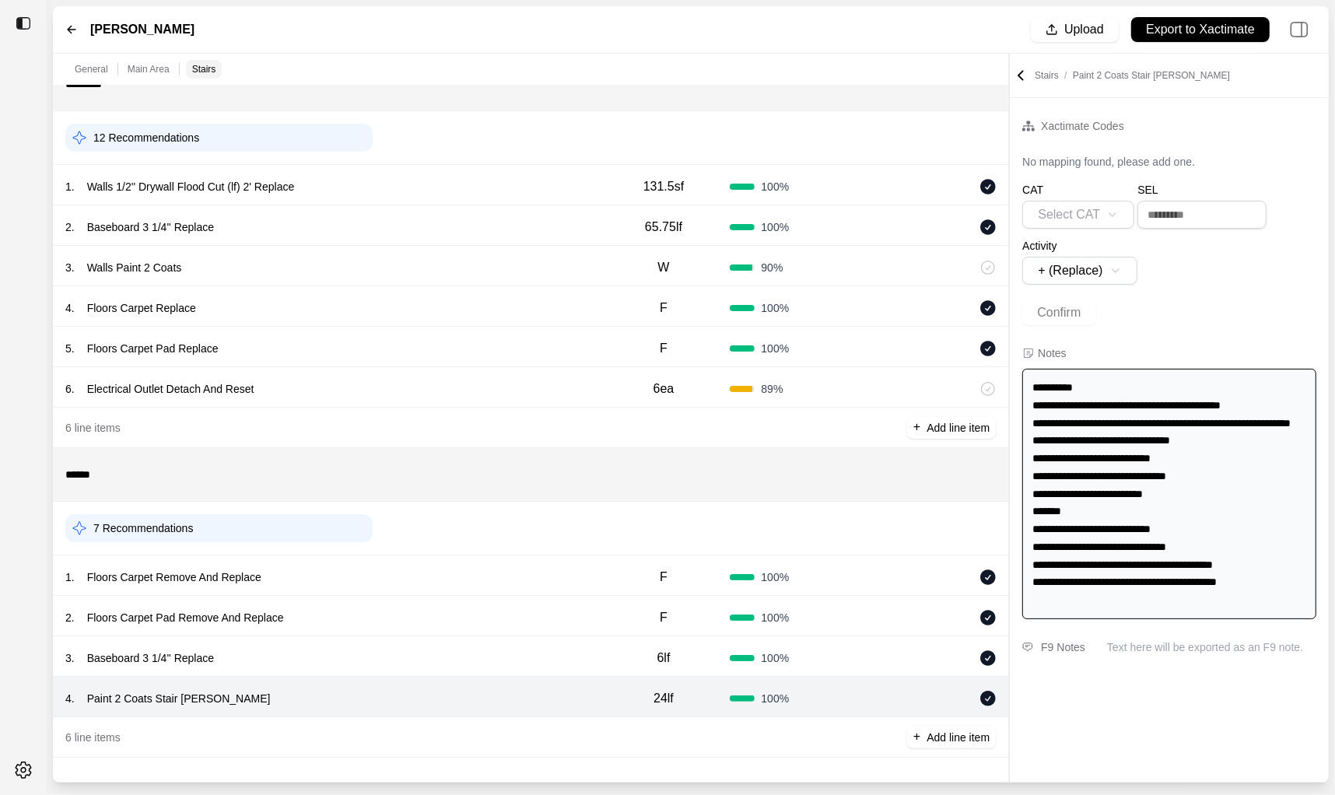
click at [430, 656] on div "3 . Baseboard 3 1/4'' Replace" at bounding box center [331, 659] width 532 height 22
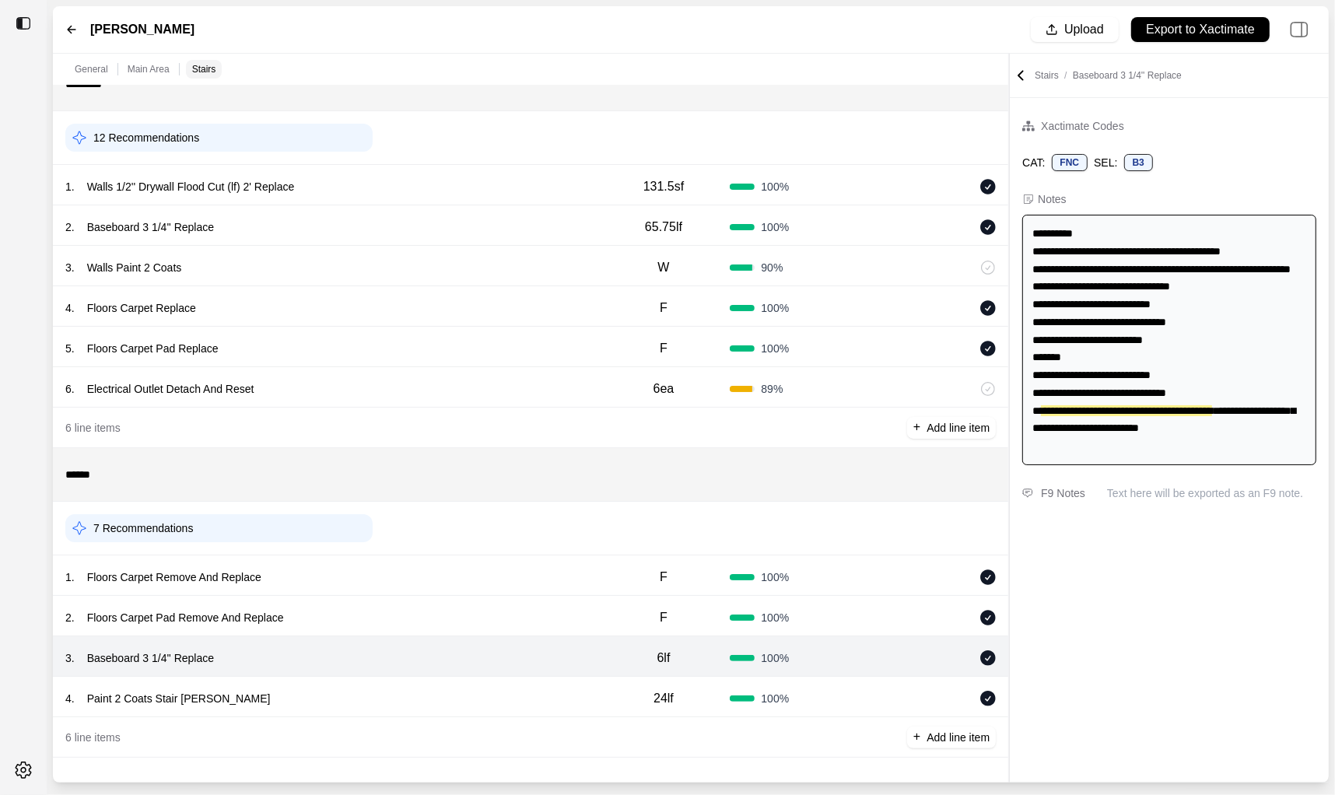
click at [444, 594] on div "1 . Floors Carpet Remove And Replace F 100 %" at bounding box center [531, 576] width 956 height 40
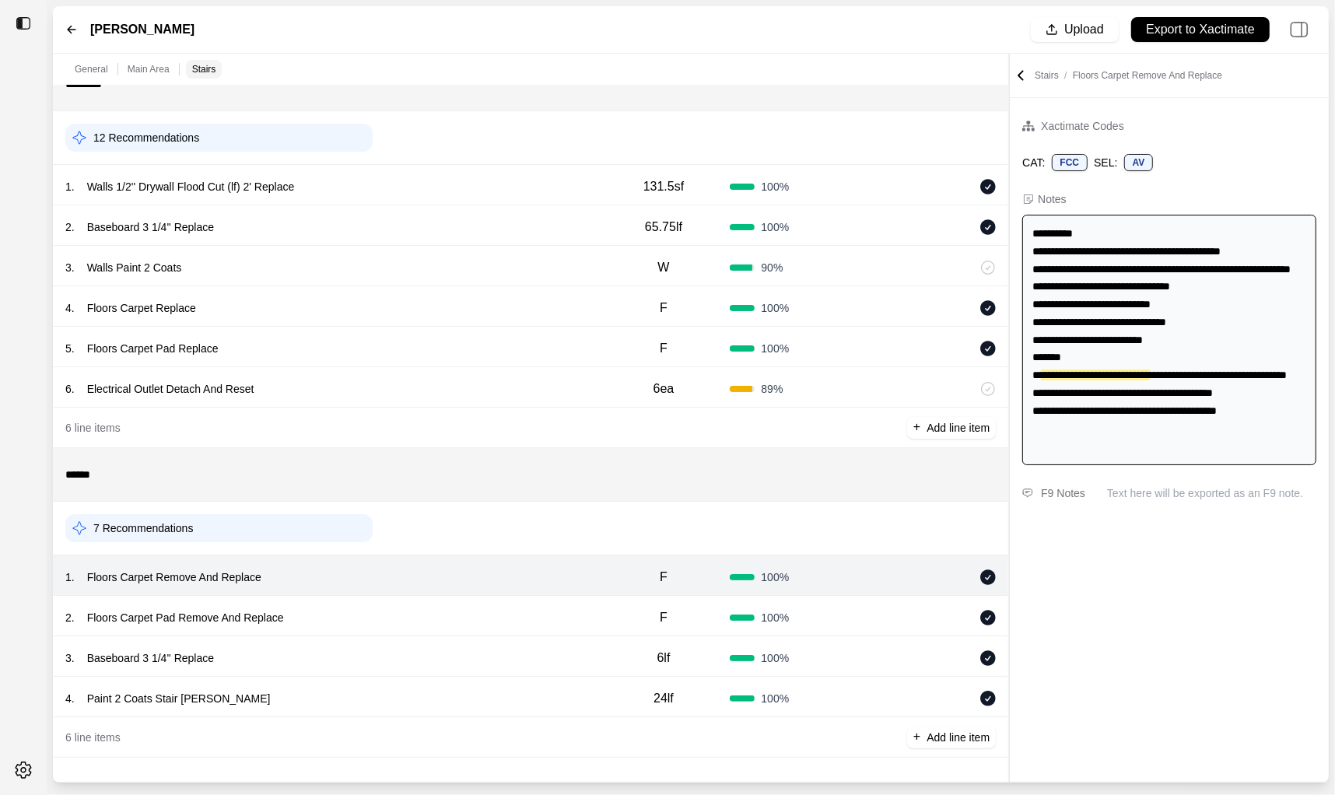
click at [444, 528] on div "7 Recommendations" at bounding box center [530, 528] width 931 height 40
click at [437, 593] on div "1 . Floors Carpet Remove And Replace F 100 %" at bounding box center [531, 576] width 956 height 40
click at [437, 612] on div "2 . Floors Carpet Pad Remove And Replace" at bounding box center [331, 618] width 532 height 22
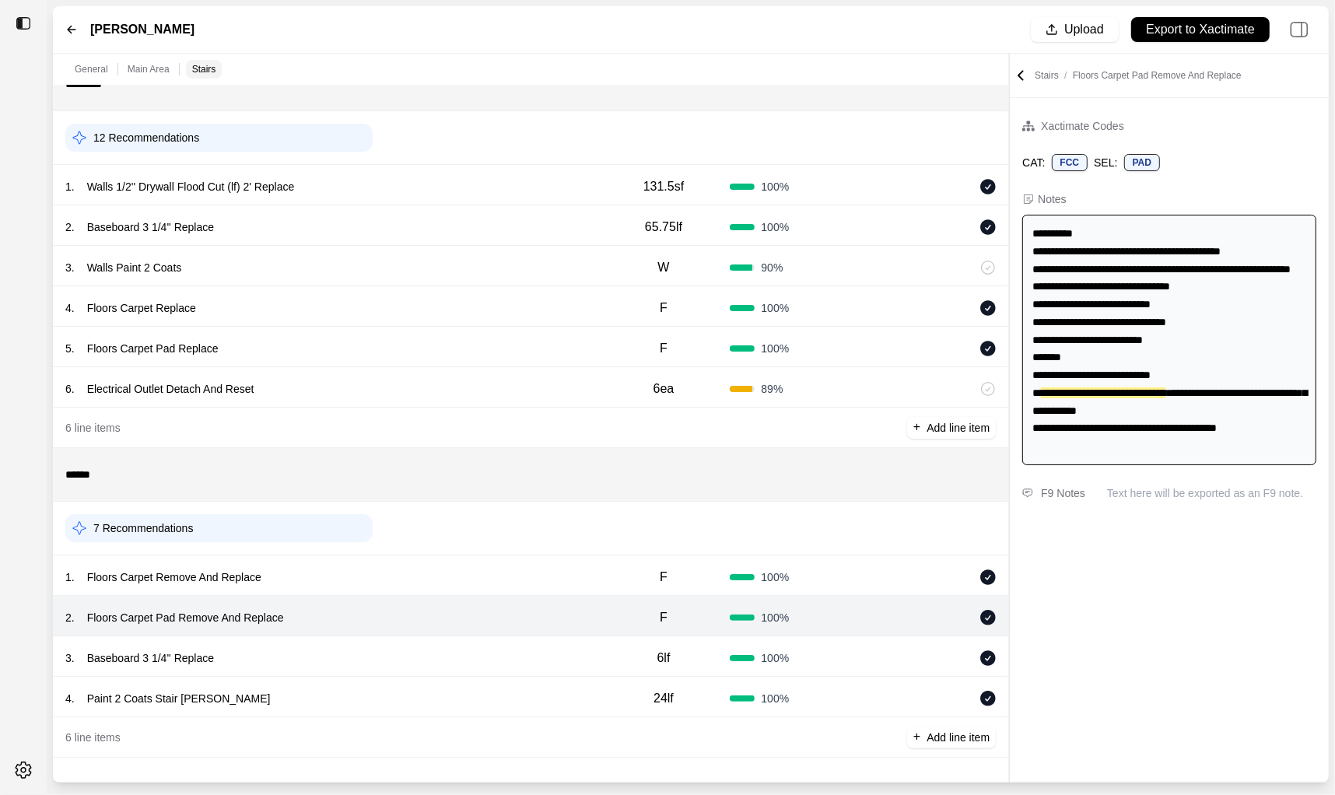
click at [439, 654] on div "3 . Baseboard 3 1/4'' Replace" at bounding box center [331, 659] width 532 height 22
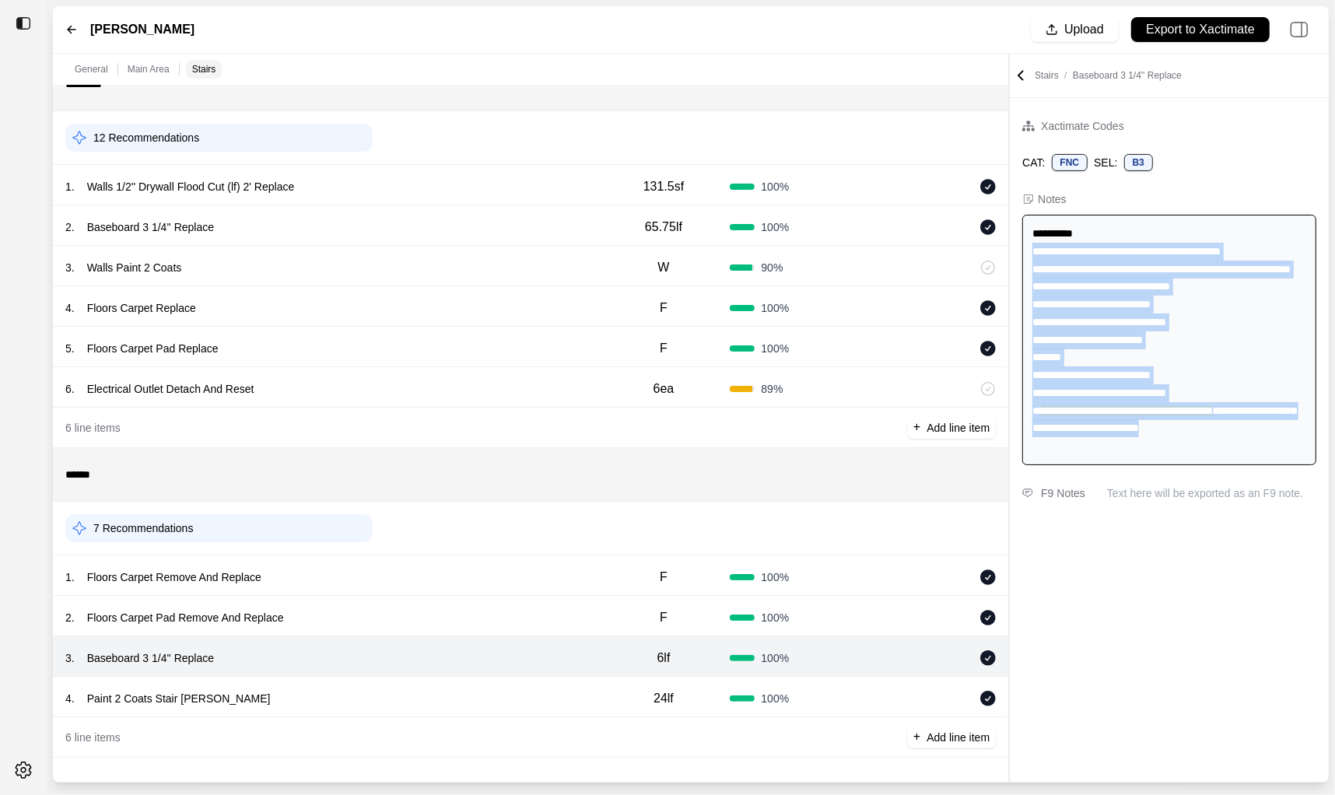
drag, startPoint x: 1034, startPoint y: 250, endPoint x: 1289, endPoint y: 448, distance: 323.3
click at [1289, 448] on div "**********" at bounding box center [1170, 340] width 294 height 251
copy div "**********"
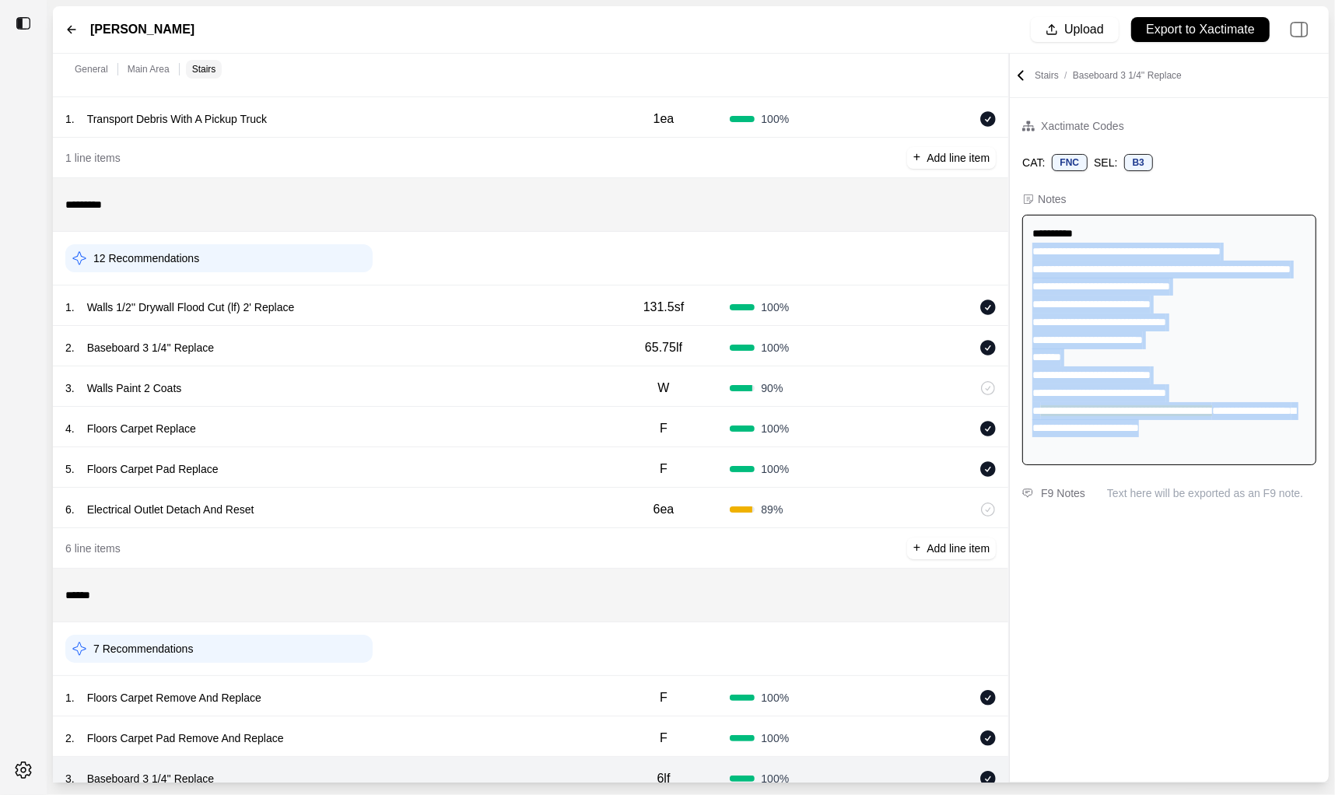
scroll to position [96, 0]
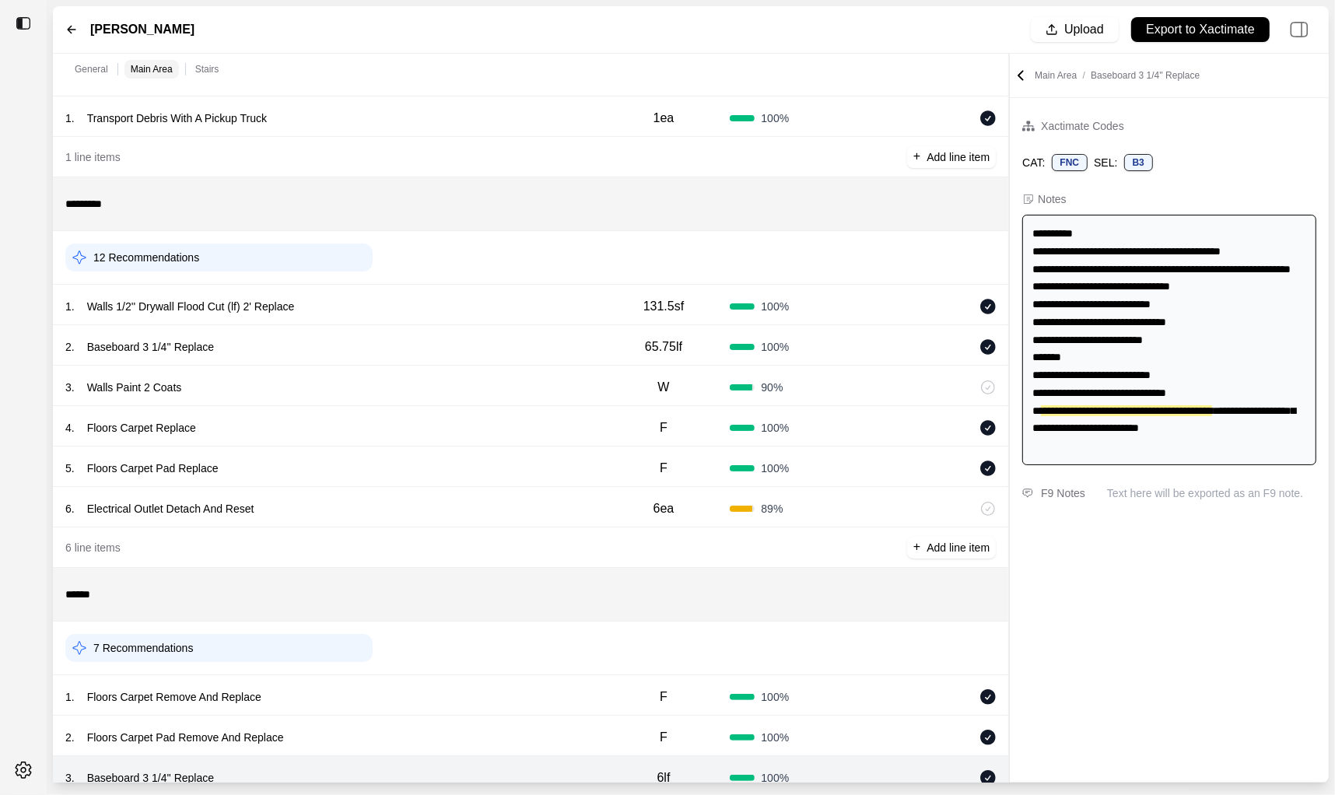
click at [416, 301] on div "1 . Walls 1/2'' Drywall Flood Cut (lf) 2' Replace" at bounding box center [331, 307] width 532 height 22
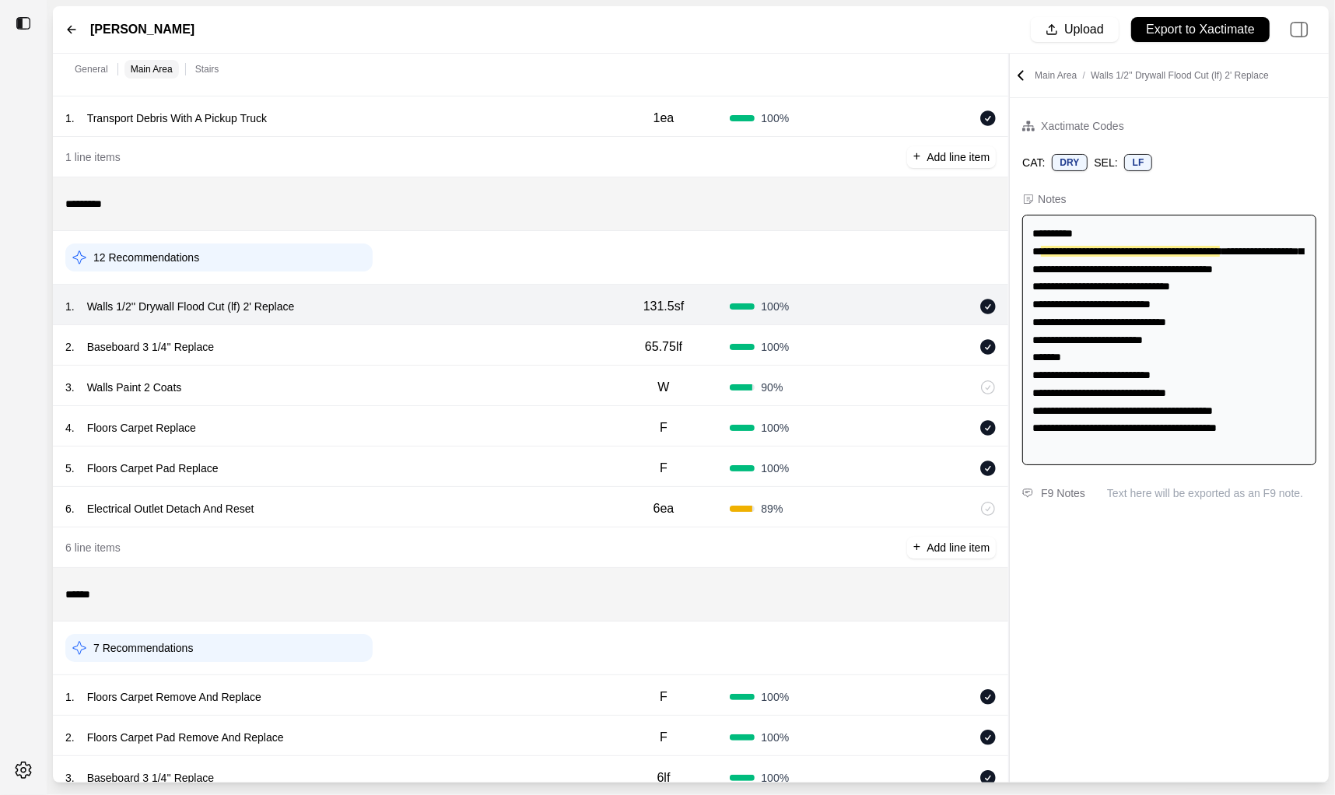
click at [417, 335] on div "2 . Baseboard 3 1/4'' Replace 65.75lf 100 %" at bounding box center [531, 345] width 956 height 40
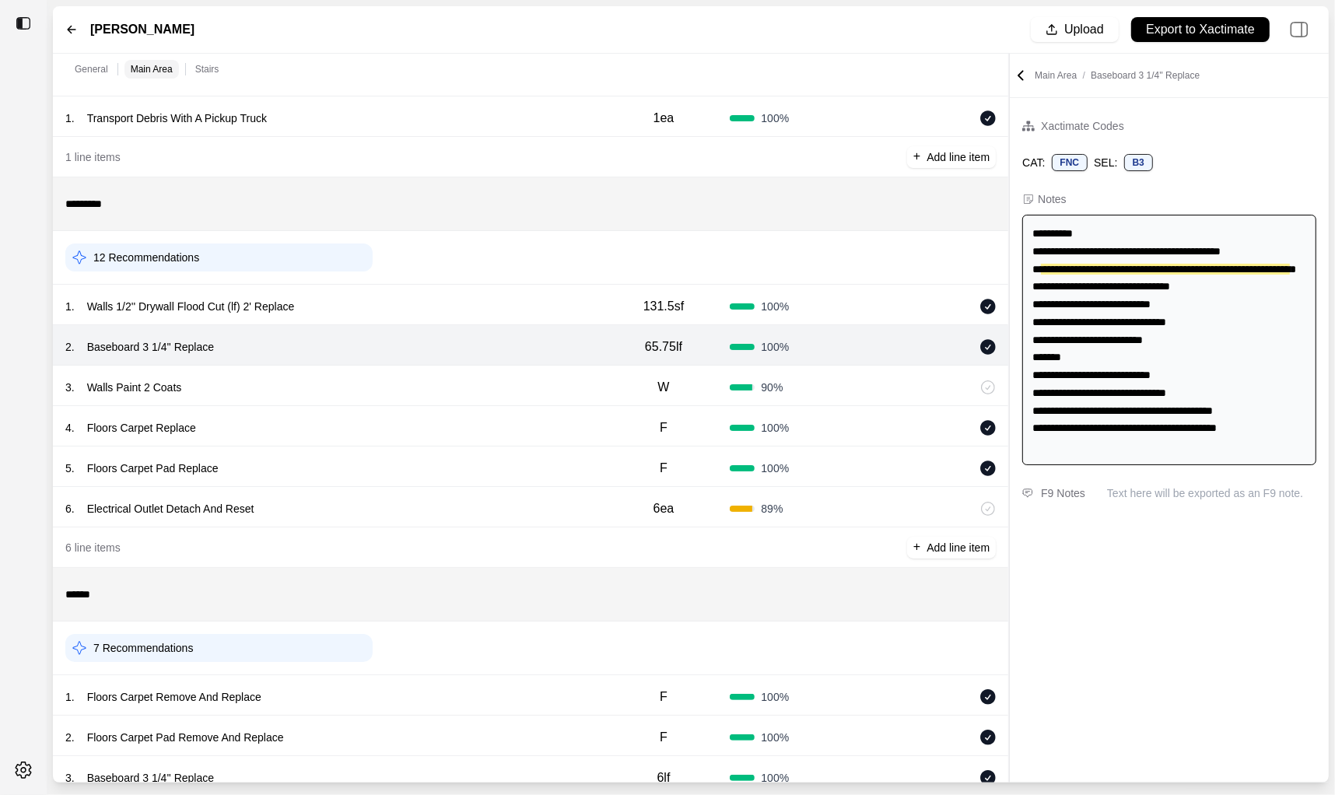
click at [417, 310] on div "1 . Walls 1/2'' Drywall Flood Cut (lf) 2' Replace" at bounding box center [331, 307] width 532 height 22
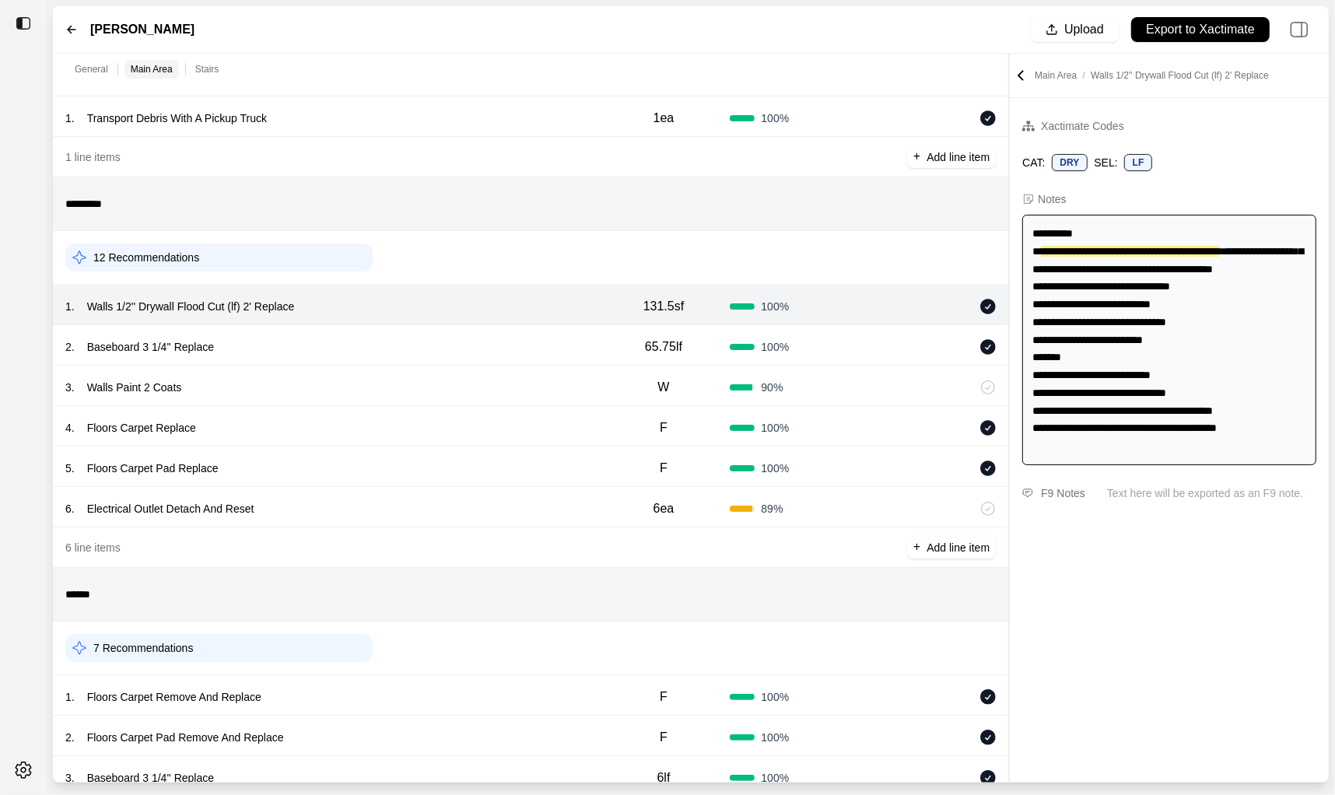
click at [417, 337] on div "2 . Baseboard 3 1/4'' Replace" at bounding box center [331, 347] width 532 height 22
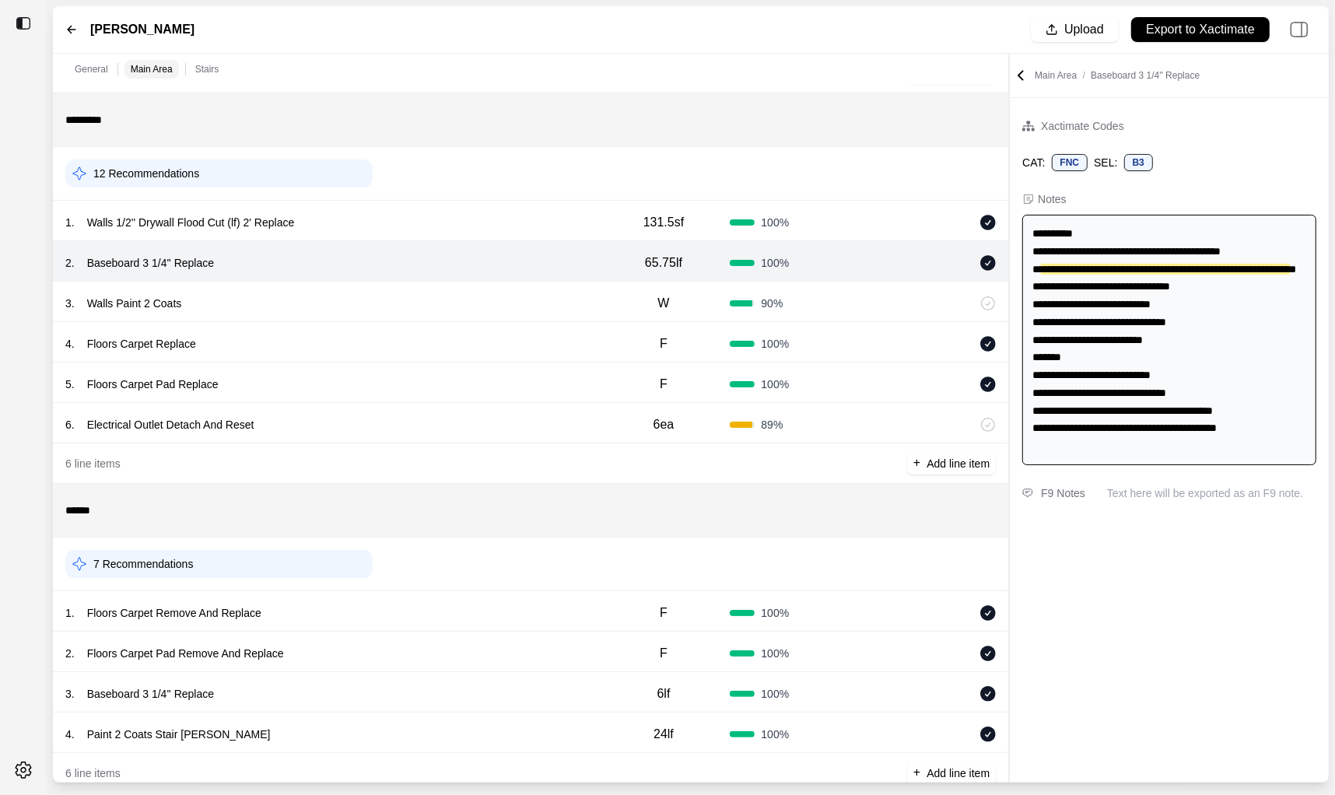
scroll to position [189, 0]
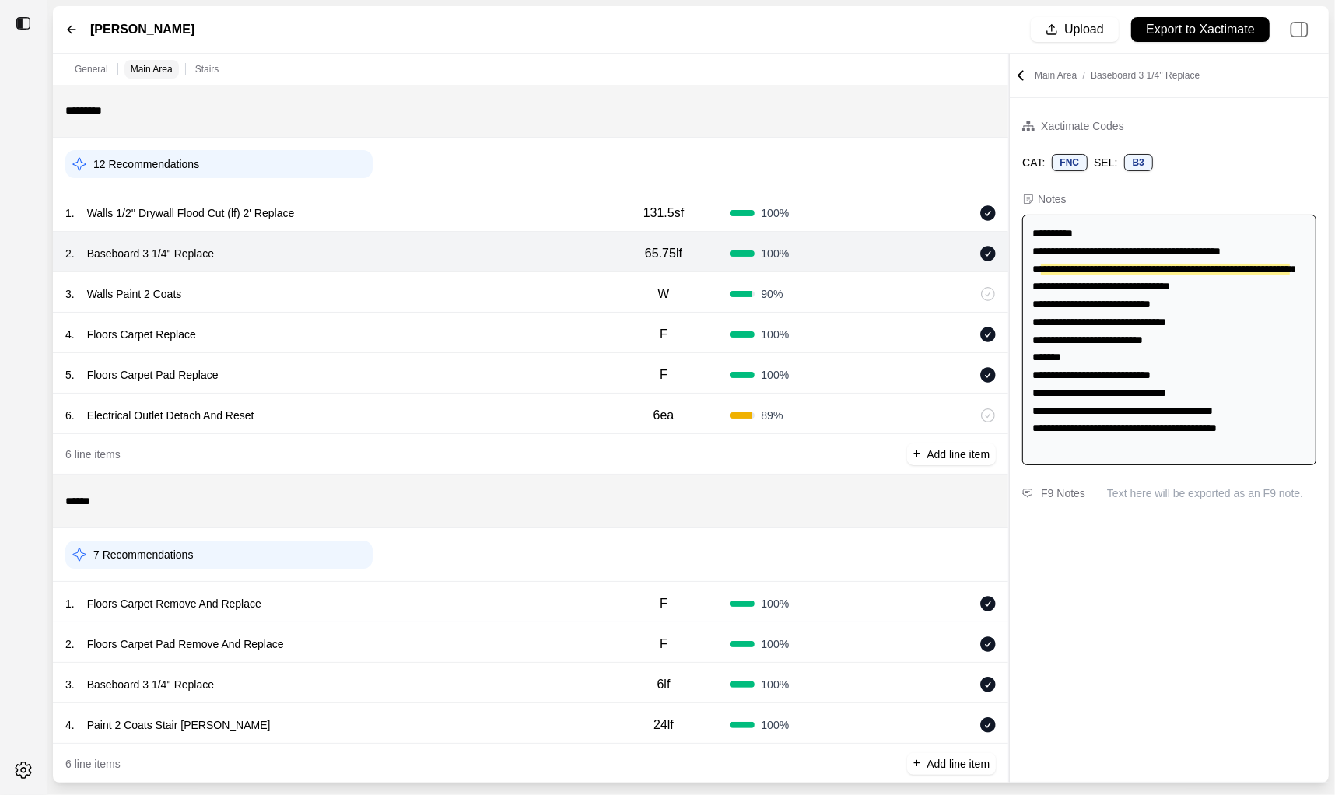
click at [612, 302] on div "W" at bounding box center [664, 294] width 133 height 31
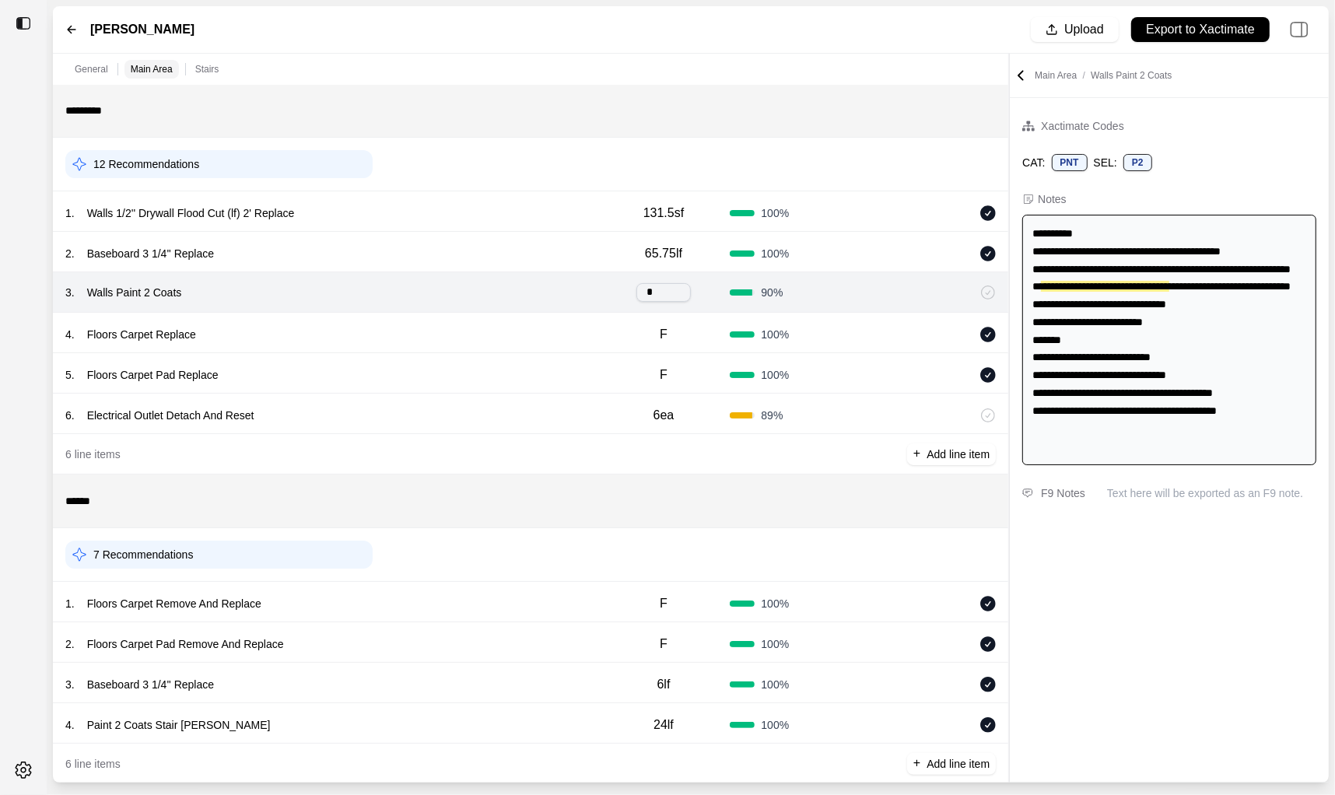
click at [598, 327] on div "F" at bounding box center [664, 334] width 133 height 31
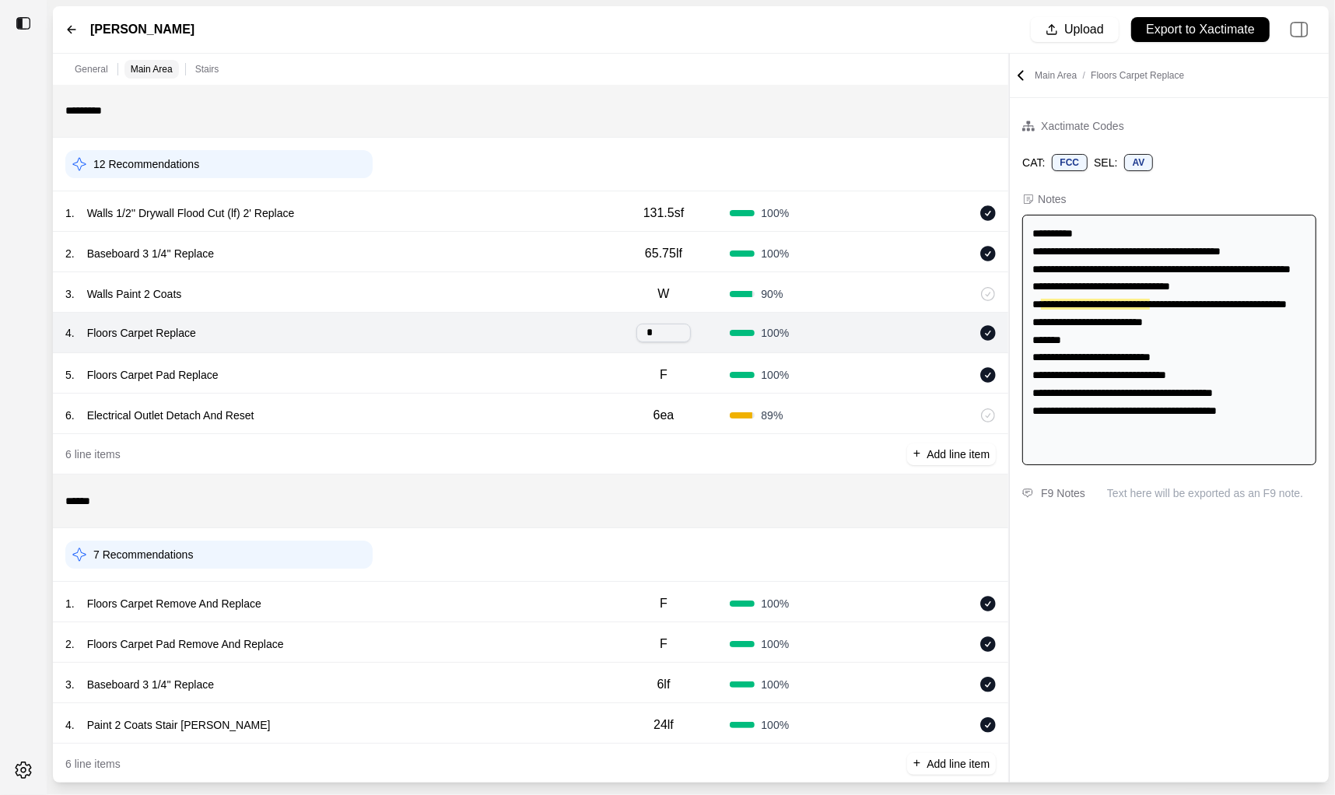
click at [581, 356] on div "5 . Floors Carpet Pad Replace F 100 %" at bounding box center [531, 373] width 956 height 40
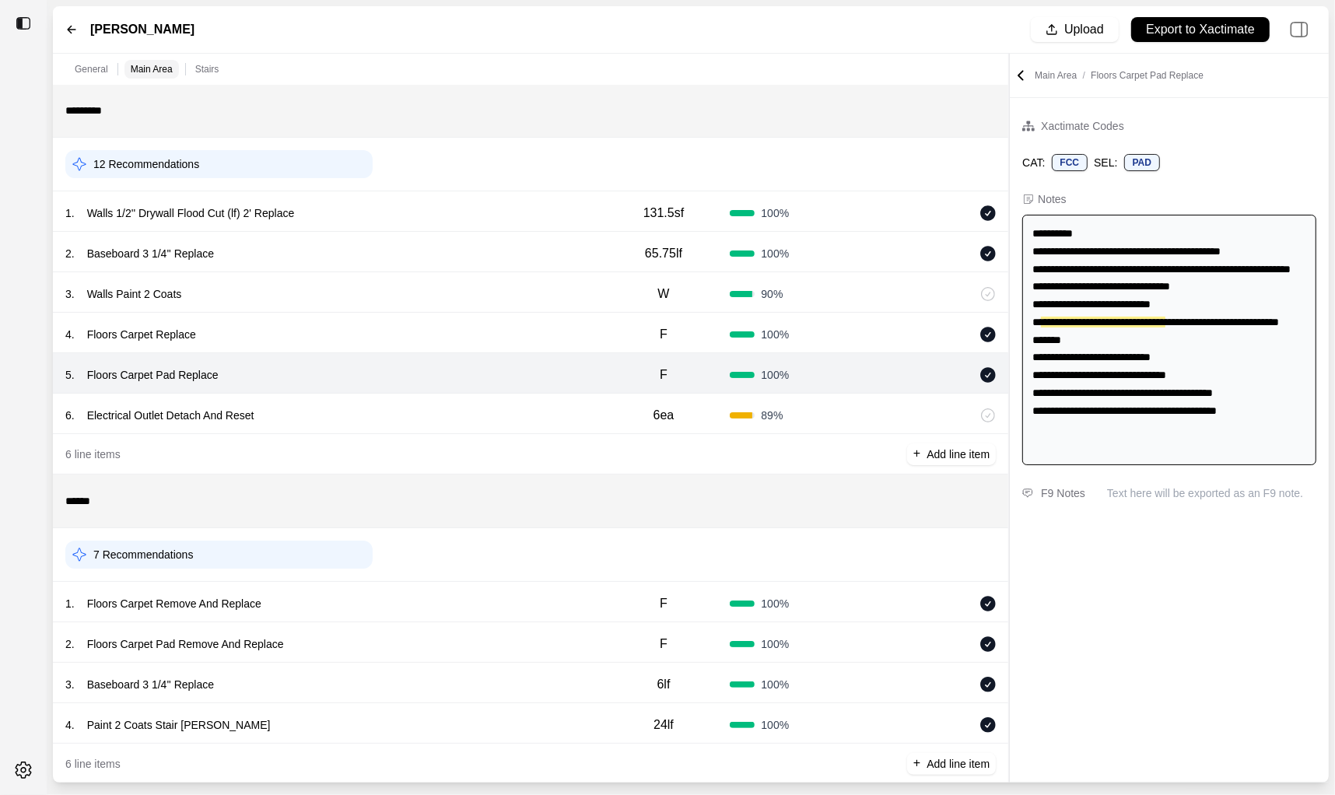
click at [572, 394] on div "6 . Electrical Outlet Detach And Reset 6ea 89 %" at bounding box center [531, 414] width 956 height 40
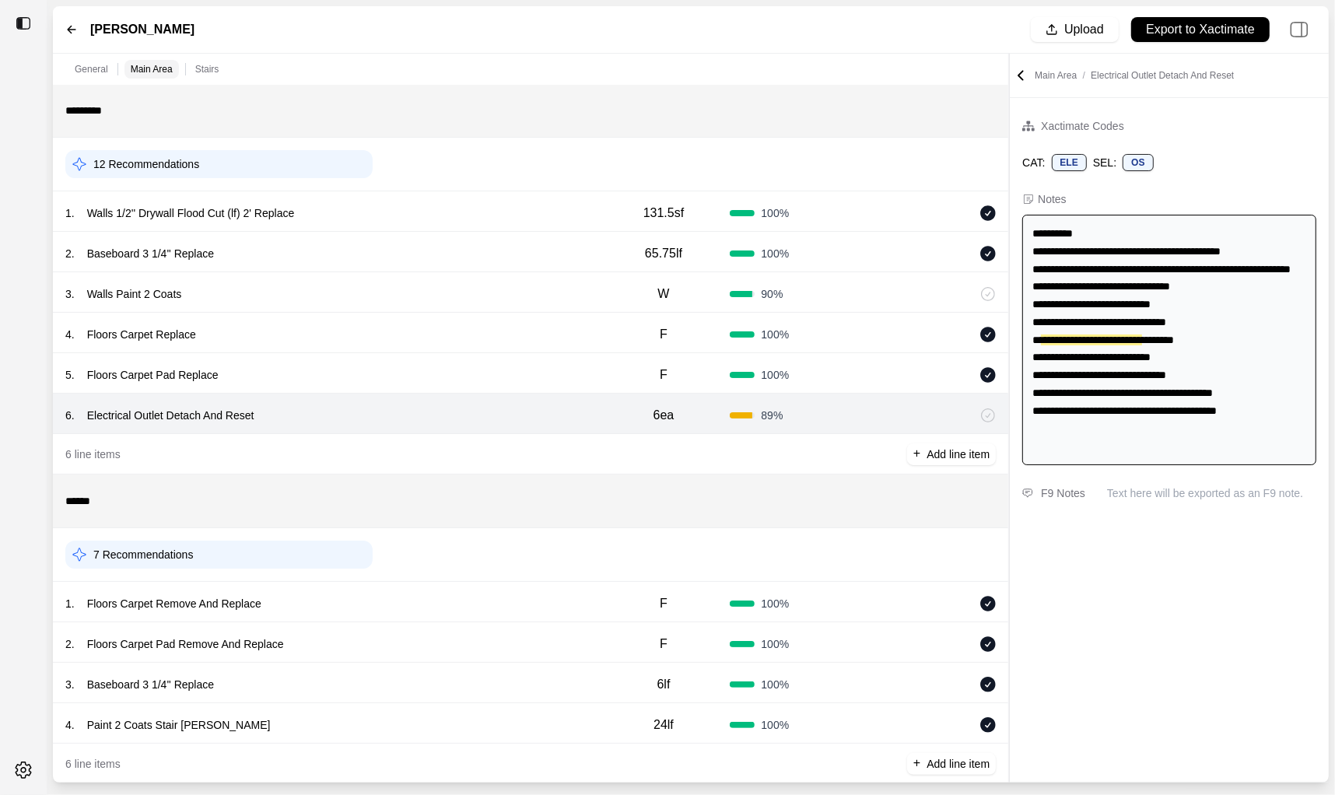
scroll to position [216, 0]
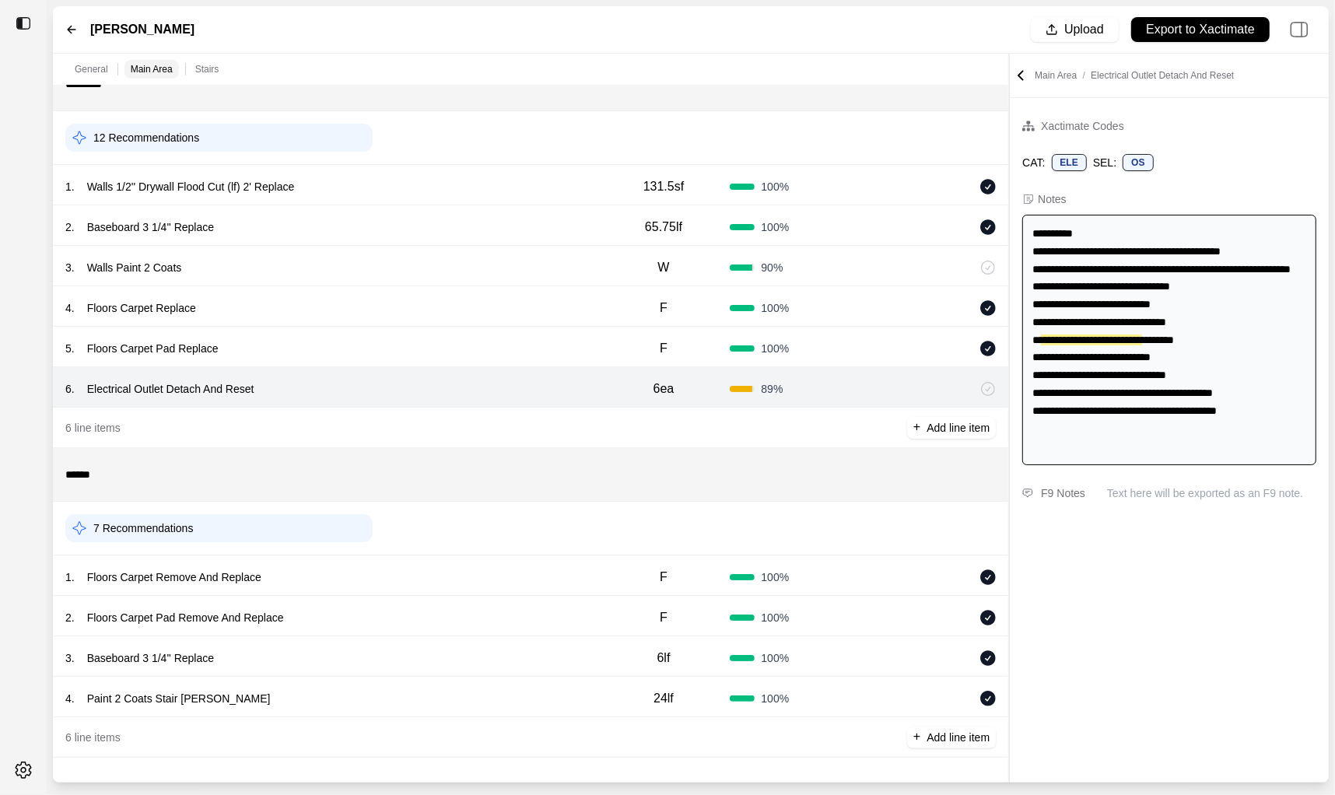
click at [523, 588] on div "1 . Floors Carpet Remove And Replace" at bounding box center [331, 578] width 532 height 22
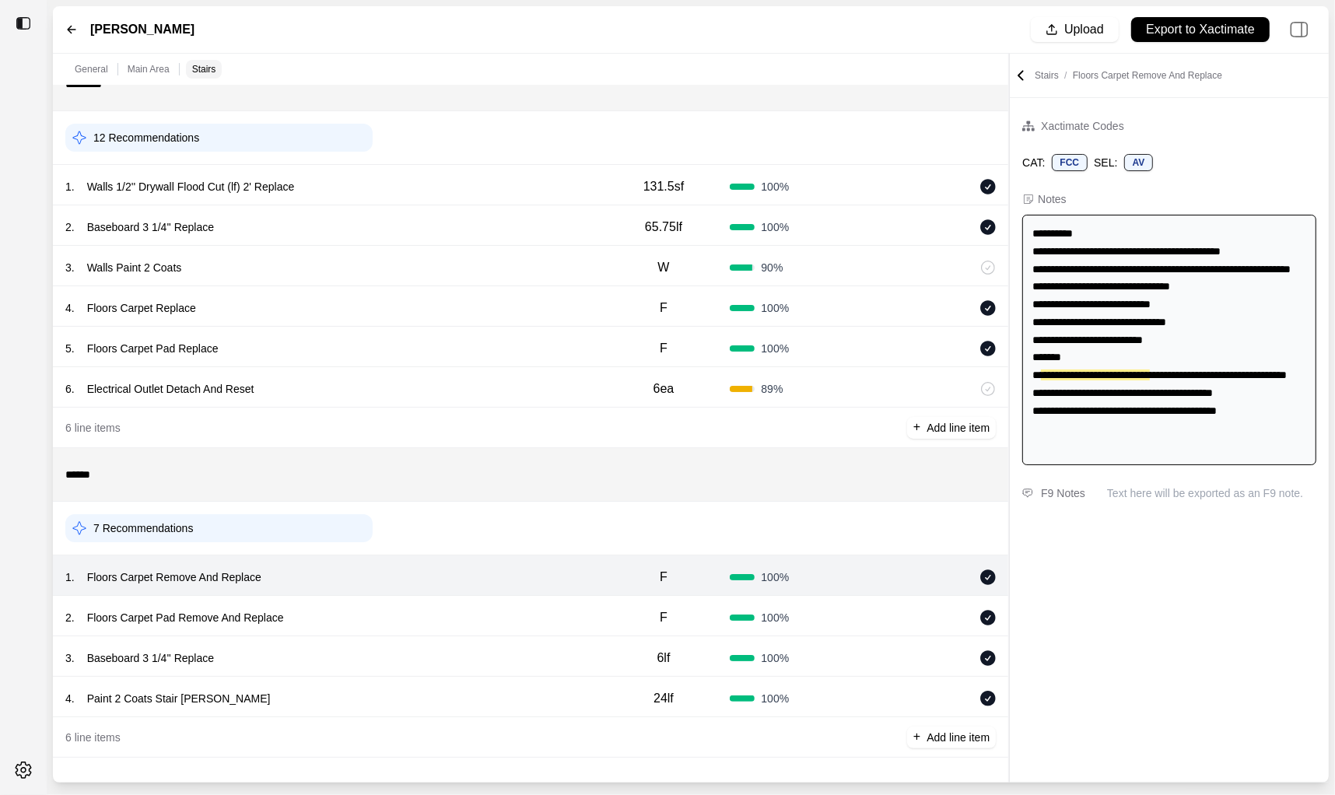
click at [519, 612] on div "2 . Floors Carpet Pad Remove And Replace" at bounding box center [331, 618] width 532 height 22
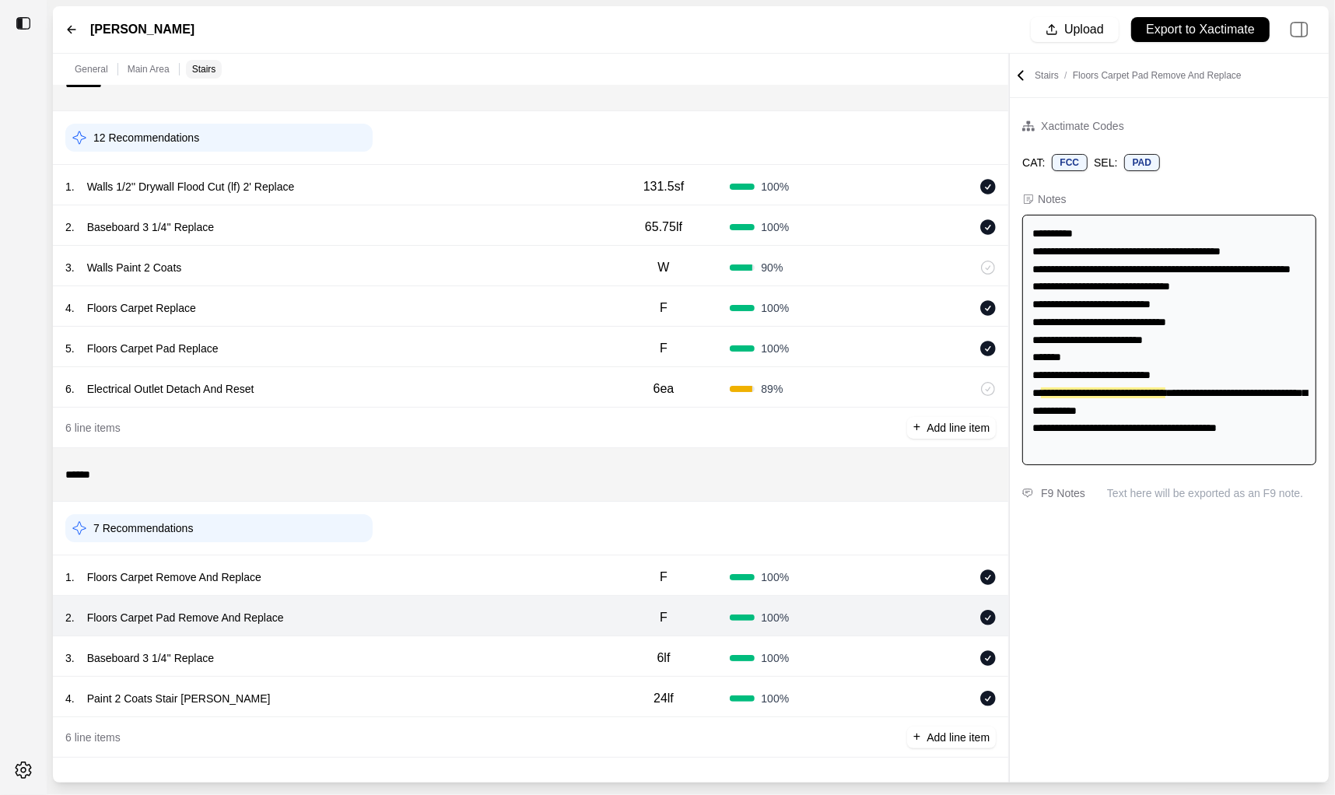
click at [504, 656] on div "3 . Baseboard 3 1/4'' Replace" at bounding box center [331, 659] width 532 height 22
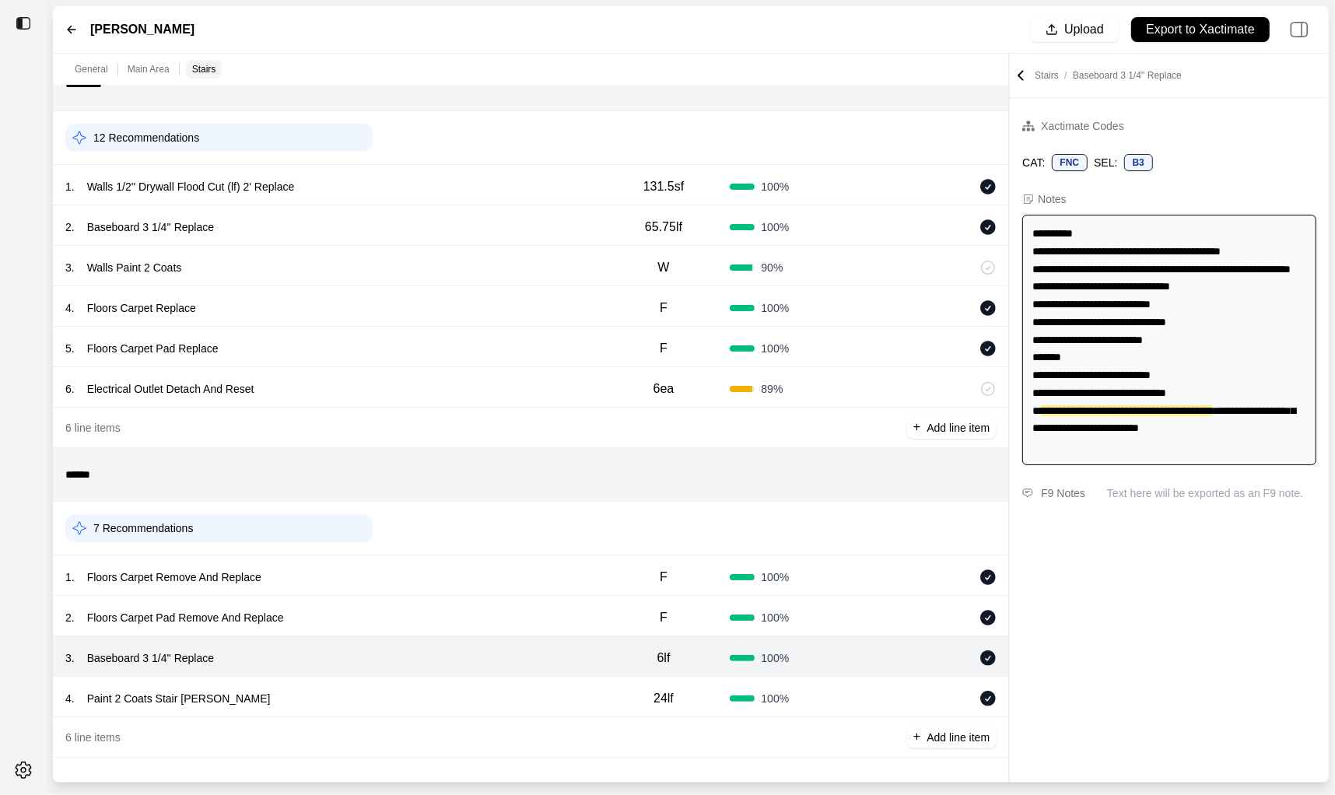
click at [504, 686] on div "4 . Paint 2 Coats Stair Stringer 24lf 100 %" at bounding box center [531, 697] width 956 height 40
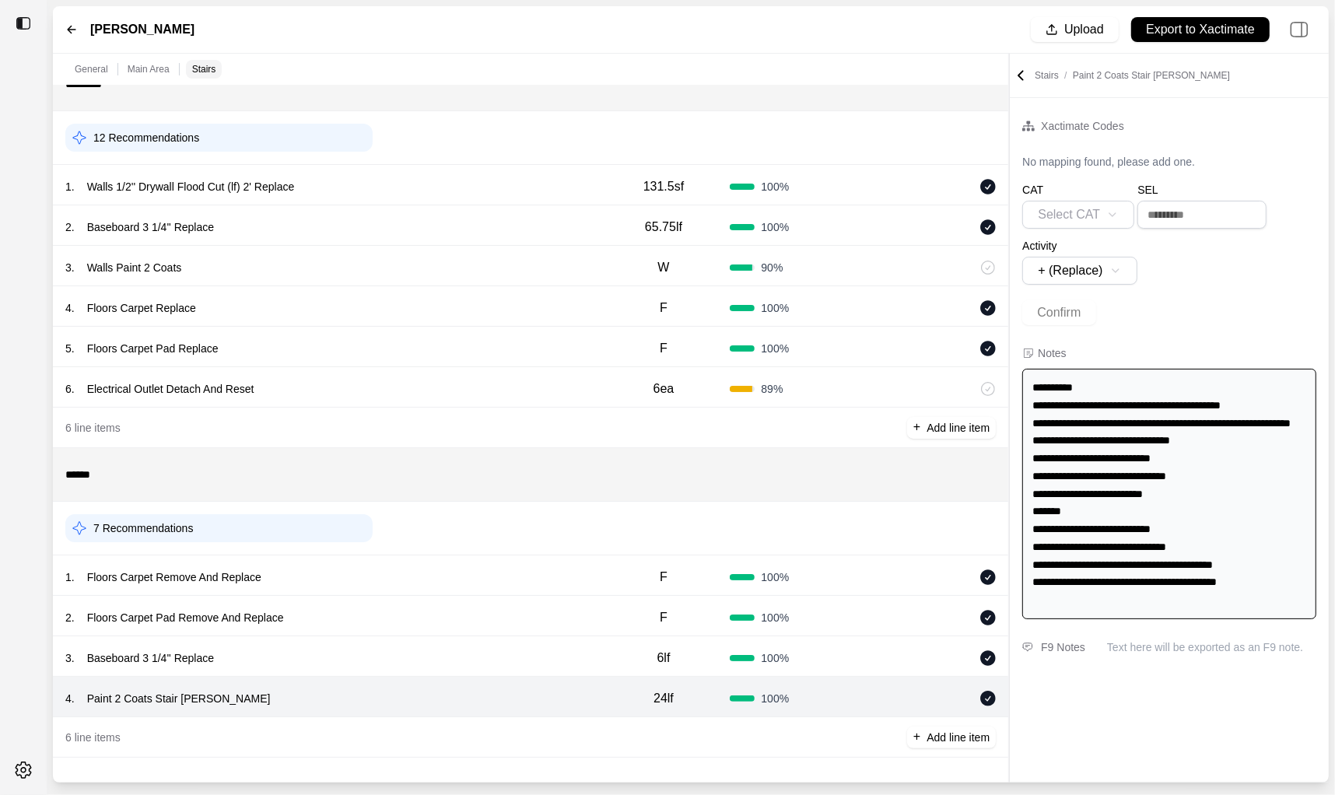
click at [483, 193] on div "1 . Walls 1/2'' Drywall Flood Cut (lf) 2' Replace" at bounding box center [331, 187] width 532 height 22
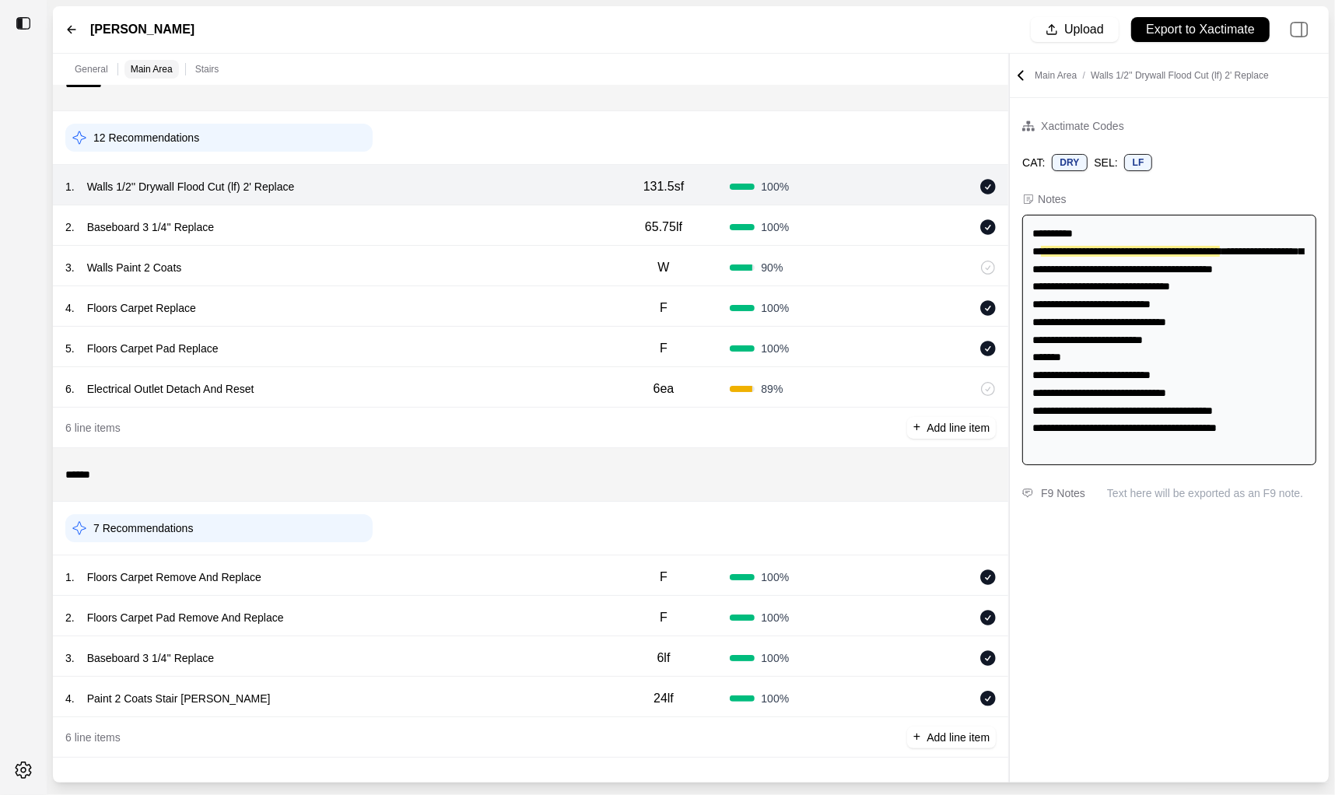
click at [470, 240] on div "2 . Baseboard 3 1/4'' Replace 65.75lf 100 %" at bounding box center [531, 225] width 956 height 40
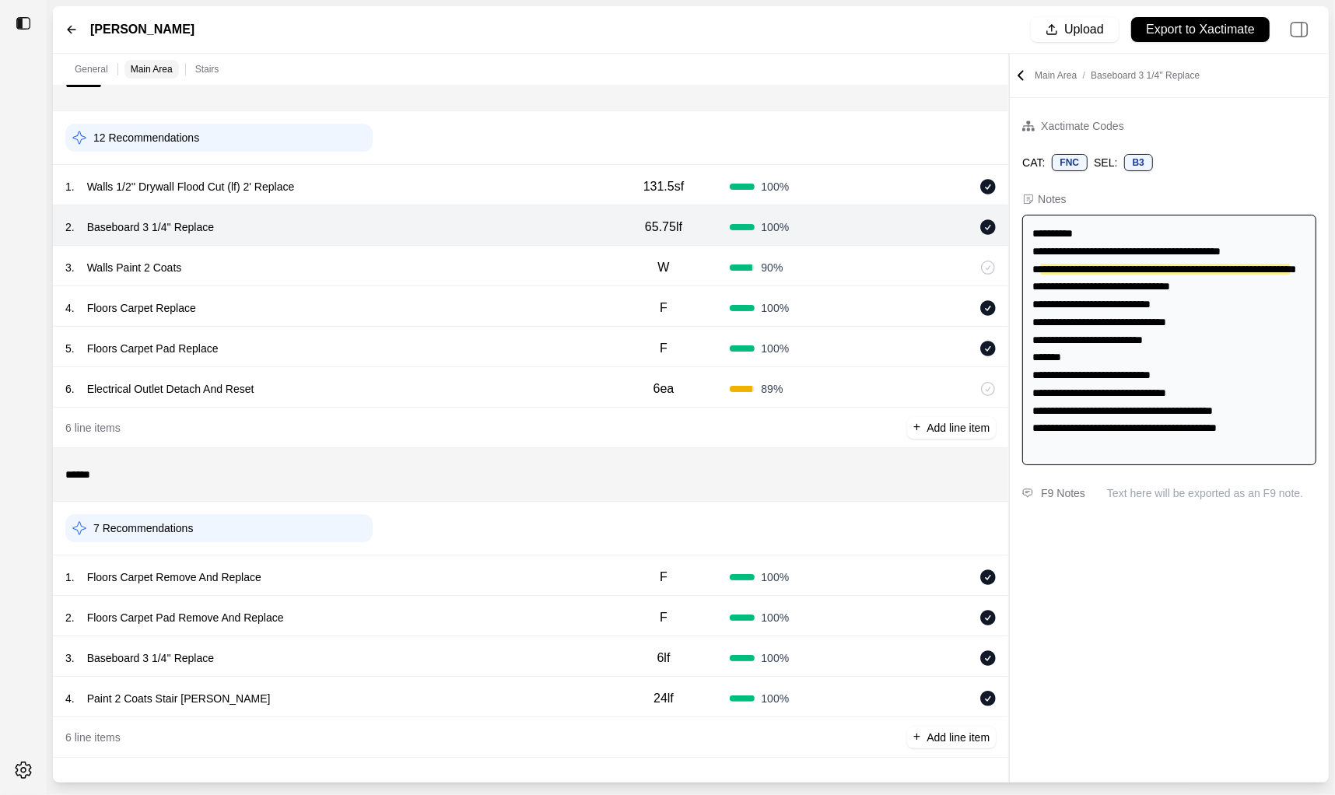
click at [1046, 278] on div "**********" at bounding box center [1170, 340] width 294 height 251
drag, startPoint x: 1041, startPoint y: 270, endPoint x: 1092, endPoint y: 286, distance: 53.7
click at [1092, 286] on div "**********" at bounding box center [1170, 340] width 294 height 251
copy span "**********"
drag, startPoint x: 231, startPoint y: 219, endPoint x: 96, endPoint y: 233, distance: 136.1
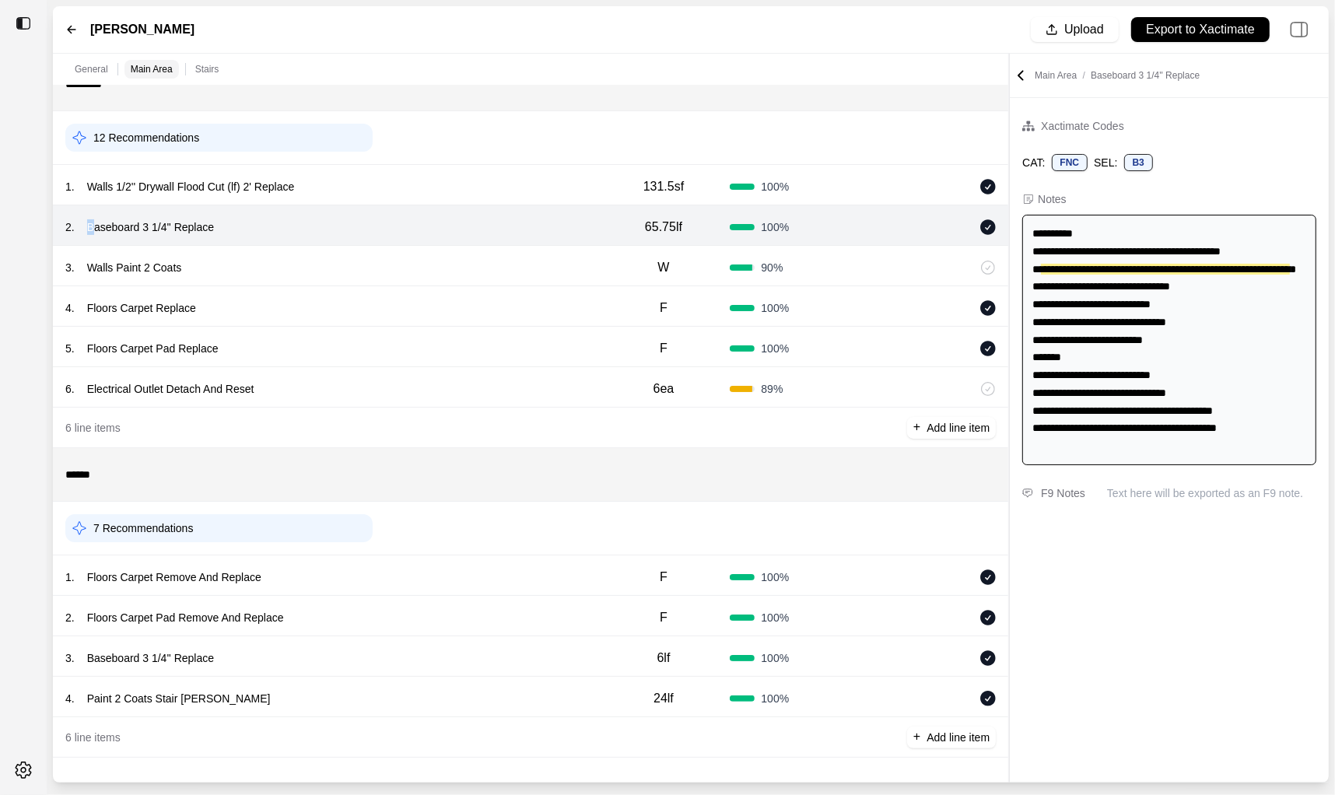
click at [96, 233] on div "2 . Baseboard 3 1/4'' Replace" at bounding box center [331, 227] width 532 height 22
click at [423, 189] on div "1 . Walls 1/2'' Drywall Flood Cut (lf) 2' Replace" at bounding box center [331, 187] width 532 height 22
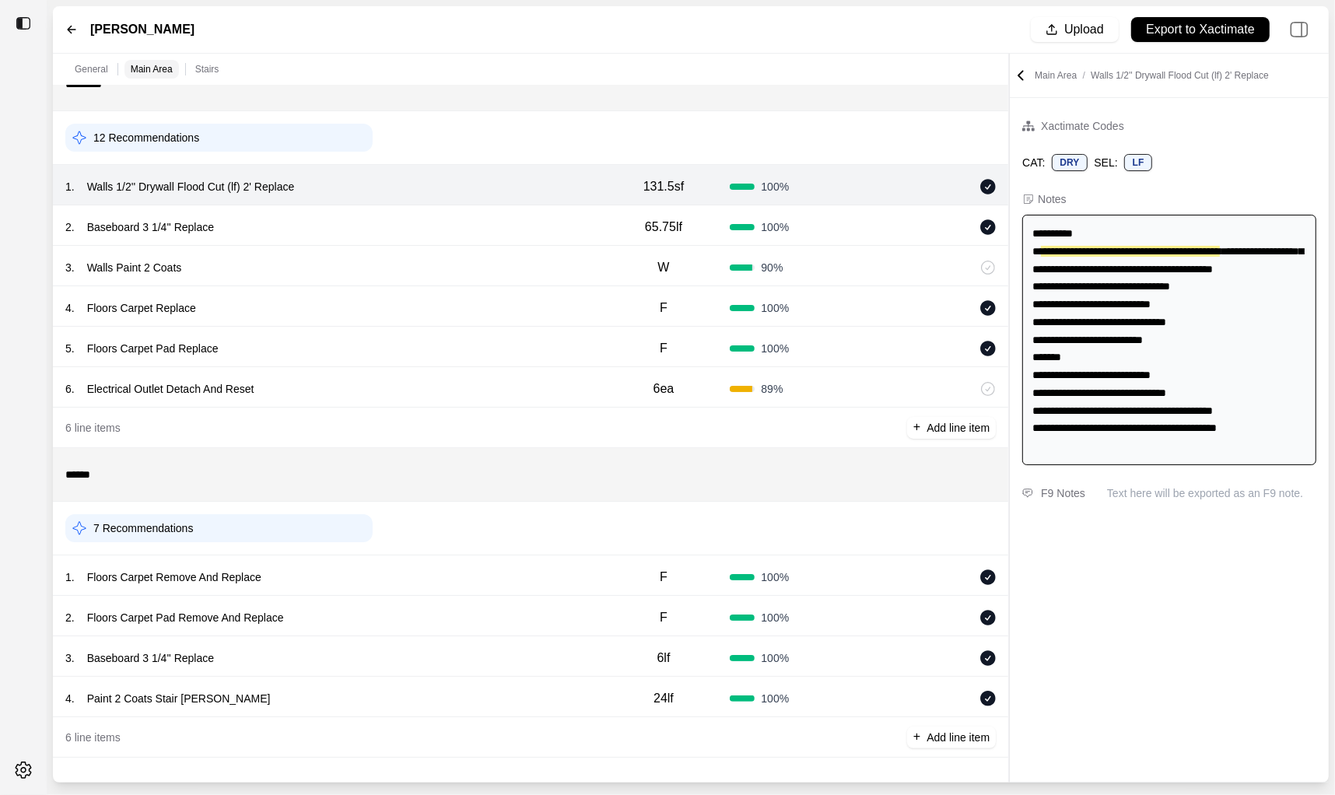
click at [508, 258] on div "3 . Walls Paint 2 Coats" at bounding box center [331, 268] width 532 height 22
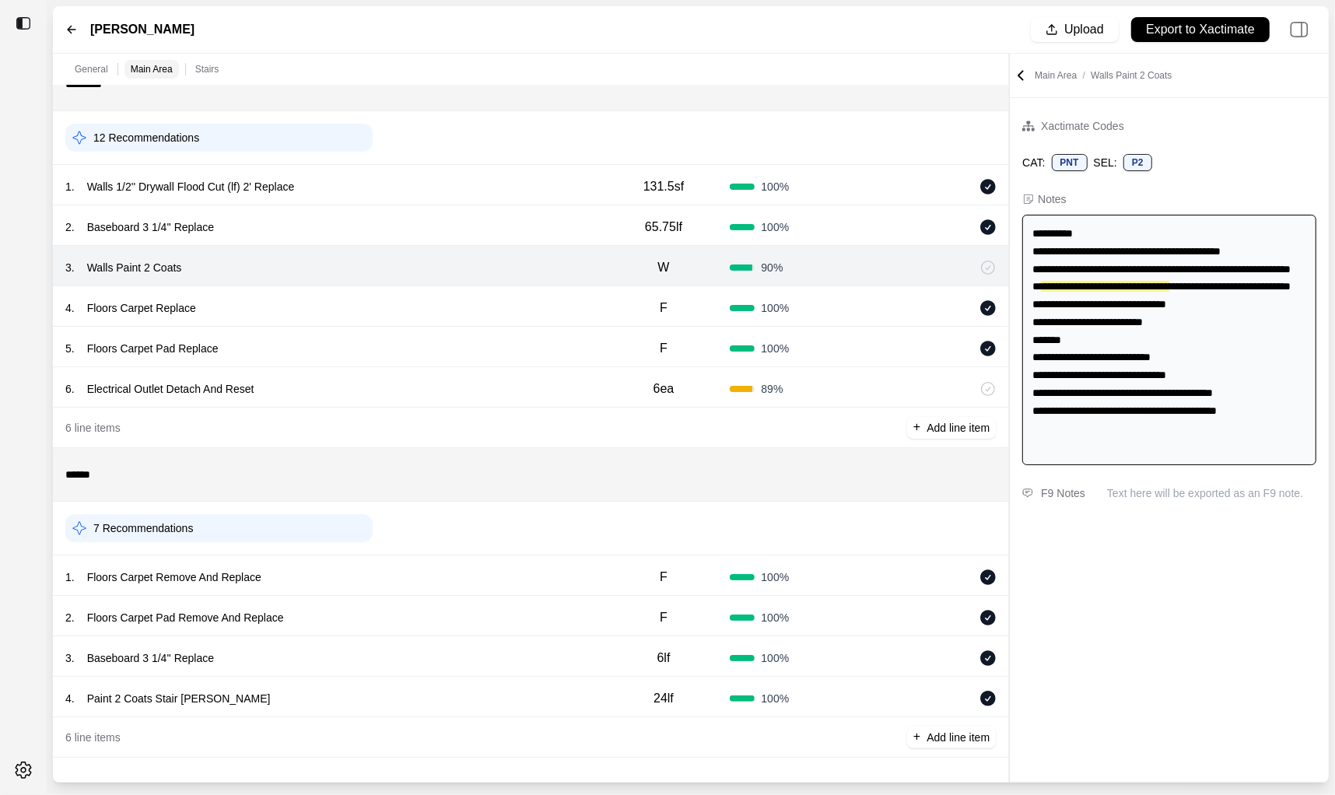
click at [511, 246] on div "3 . Walls Paint 2 Coats W 90 %" at bounding box center [531, 266] width 956 height 40
click at [511, 238] on div "2 . Baseboard 3 1/4'' Replace" at bounding box center [331, 227] width 532 height 22
